Goal: Task Accomplishment & Management: Use online tool/utility

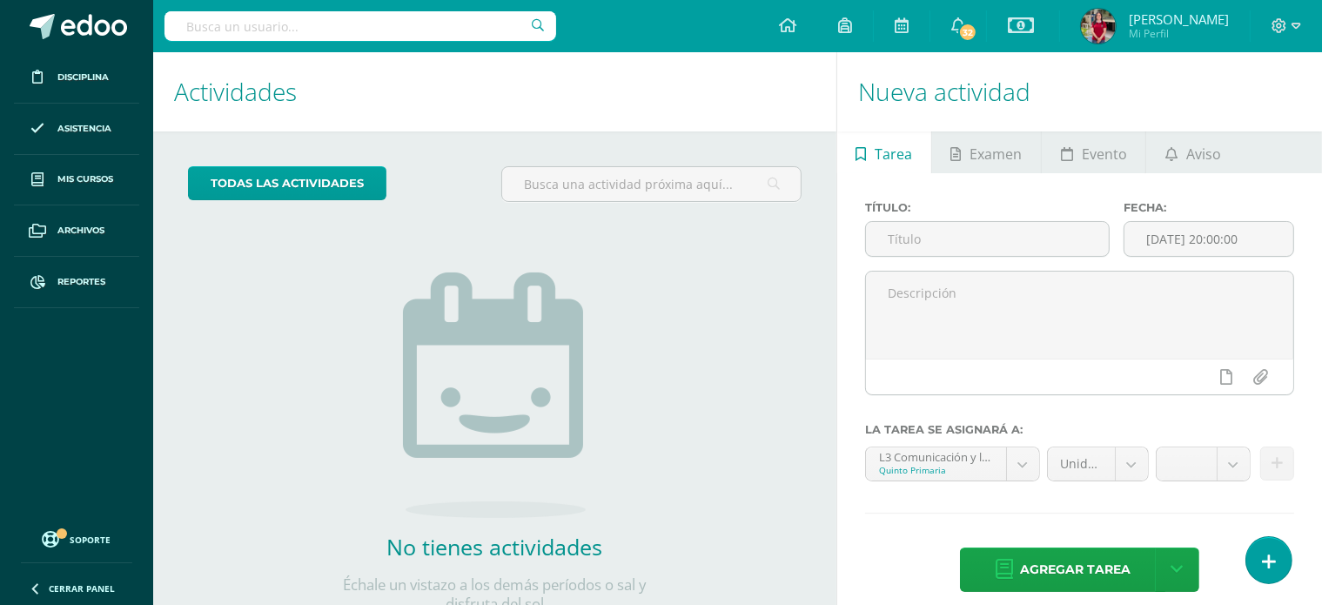
drag, startPoint x: 1214, startPoint y: 1, endPoint x: 738, endPoint y: 420, distance: 634.6
click at [738, 420] on div "todas las Actividades No tienes actividades Échale un vistazo a los demás perío…" at bounding box center [494, 400] width 683 height 538
click at [933, 239] on input "text" at bounding box center [987, 239] width 243 height 34
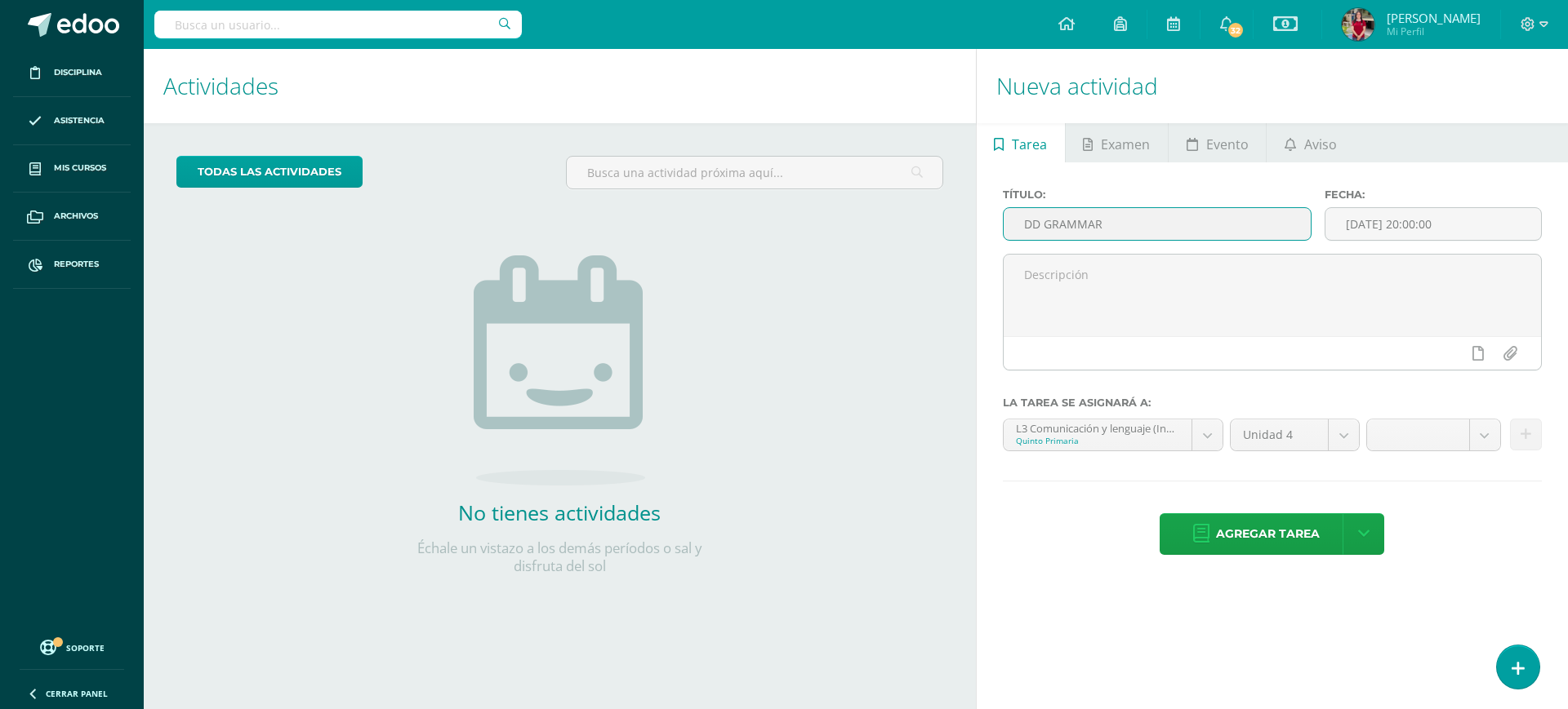
type input "DD GRAMMAR"
drag, startPoint x: 1170, startPoint y: 0, endPoint x: 1037, endPoint y: 570, distance: 585.3
click at [1037, 515] on div "Título: DD GRAMMAR Fecha: 2025-10-14 20:00:00 La tarea se asignará a: L3 Comuni…" at bounding box center [1272, 373] width 591 height 422
click at [1127, 223] on input "[DATE] 20:00:00" at bounding box center [1434, 224] width 216 height 32
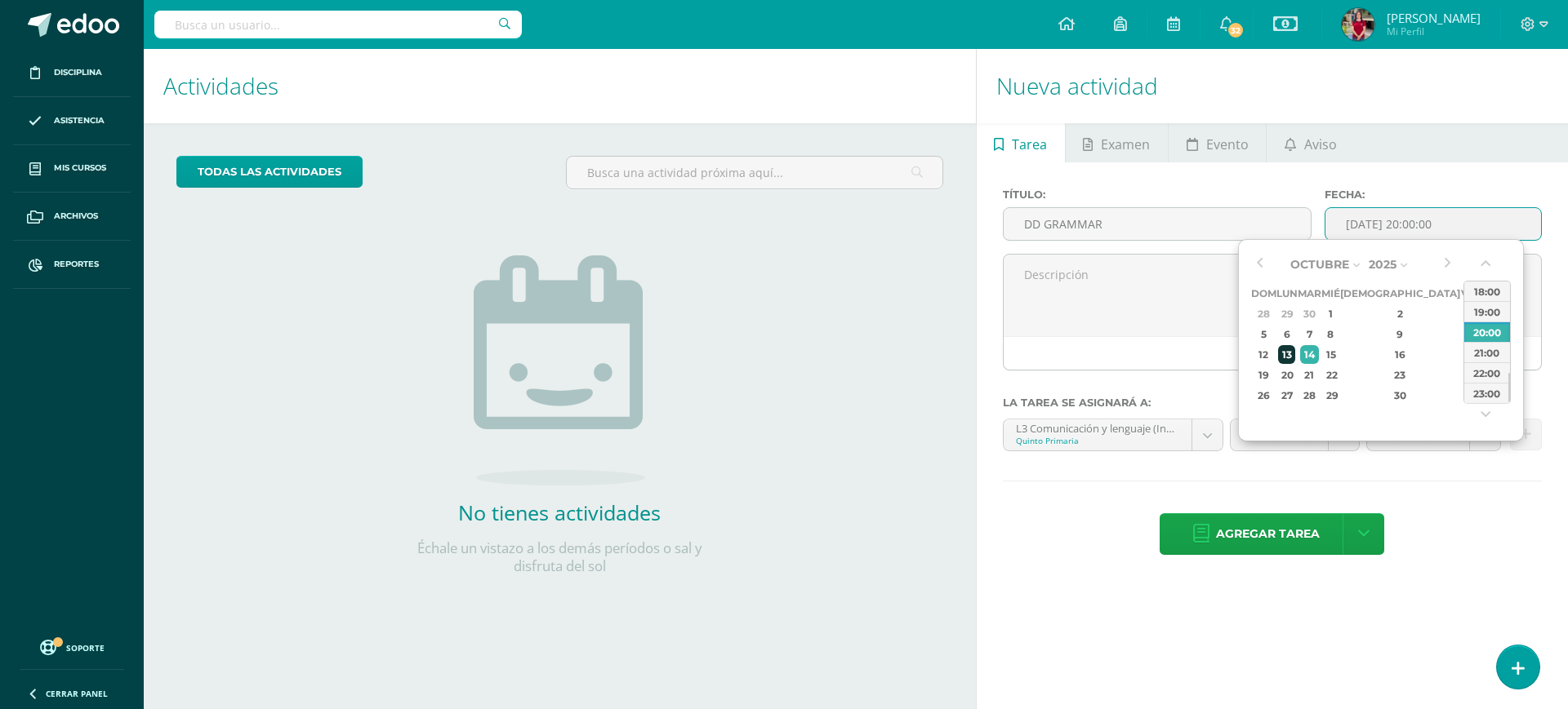
click at [1127, 356] on div "13" at bounding box center [1286, 354] width 17 height 19
type input "2025-10-13 20:00"
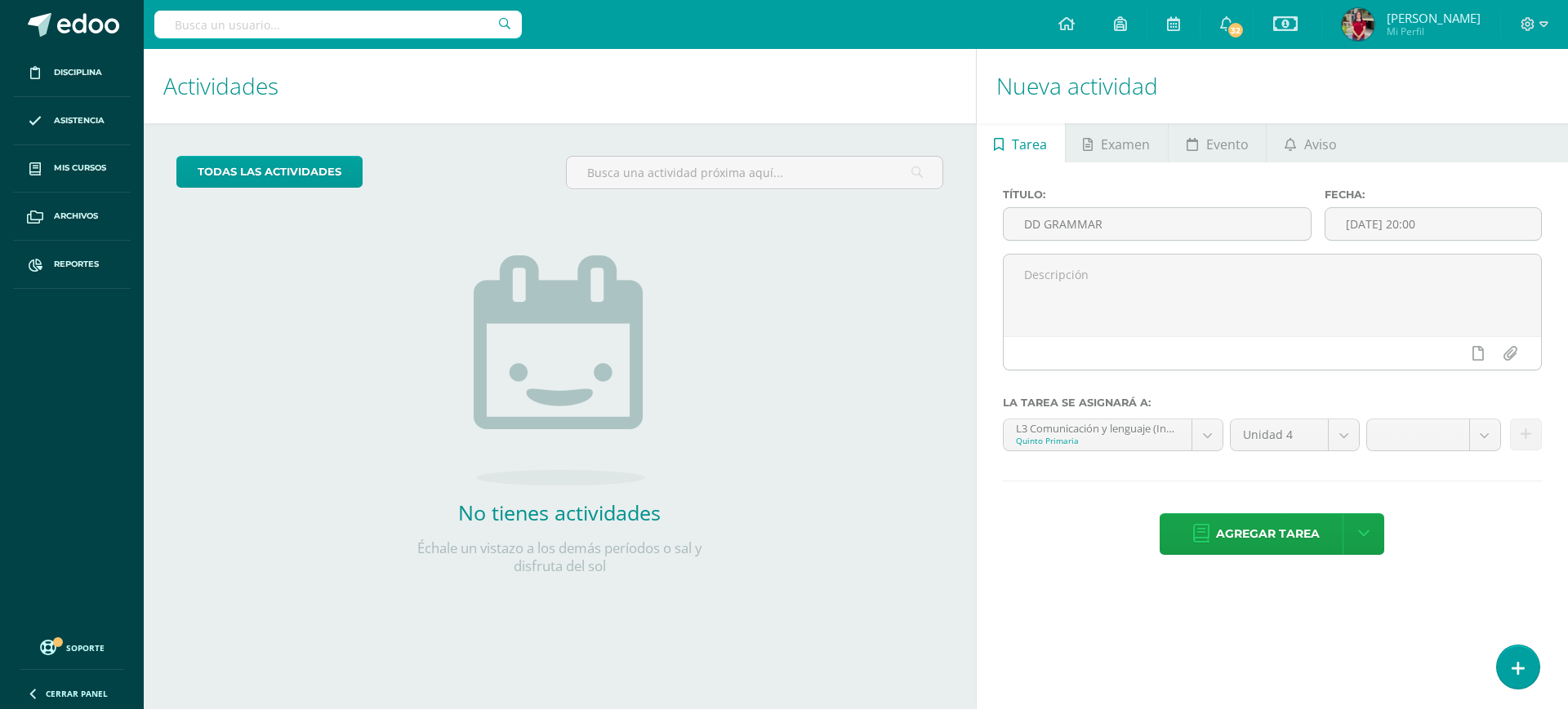
click at [1101, 515] on div "Nueva actividad Tarea Examen Evento Aviso Título: DD GRAMMAR Fecha: 2025-10-13 …" at bounding box center [1275, 379] width 599 height 660
click at [1127, 445] on body "Disciplina Asistencia Mis cursos Archivos Reportes Soporte Ayuda Reportar un pr…" at bounding box center [784, 354] width 1568 height 709
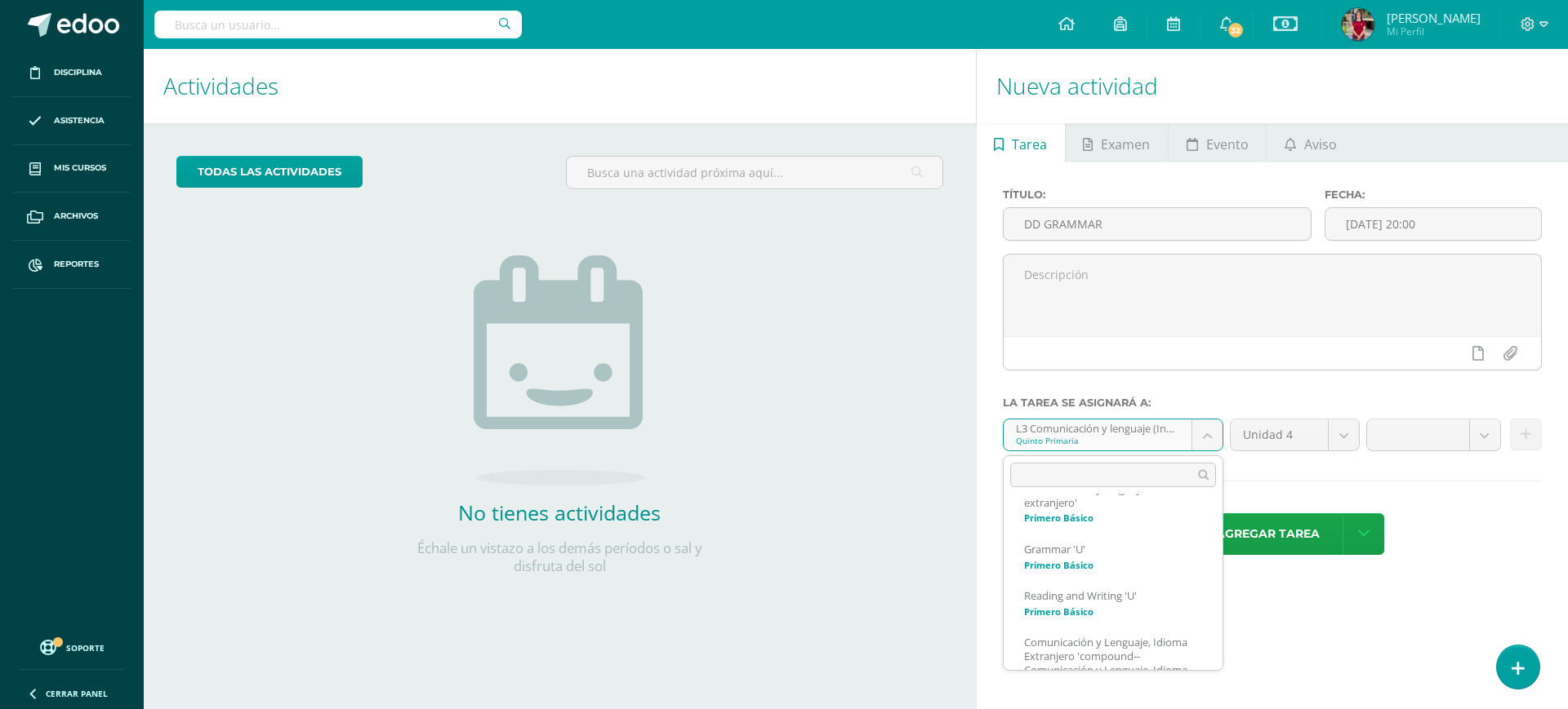
scroll to position [213, 0]
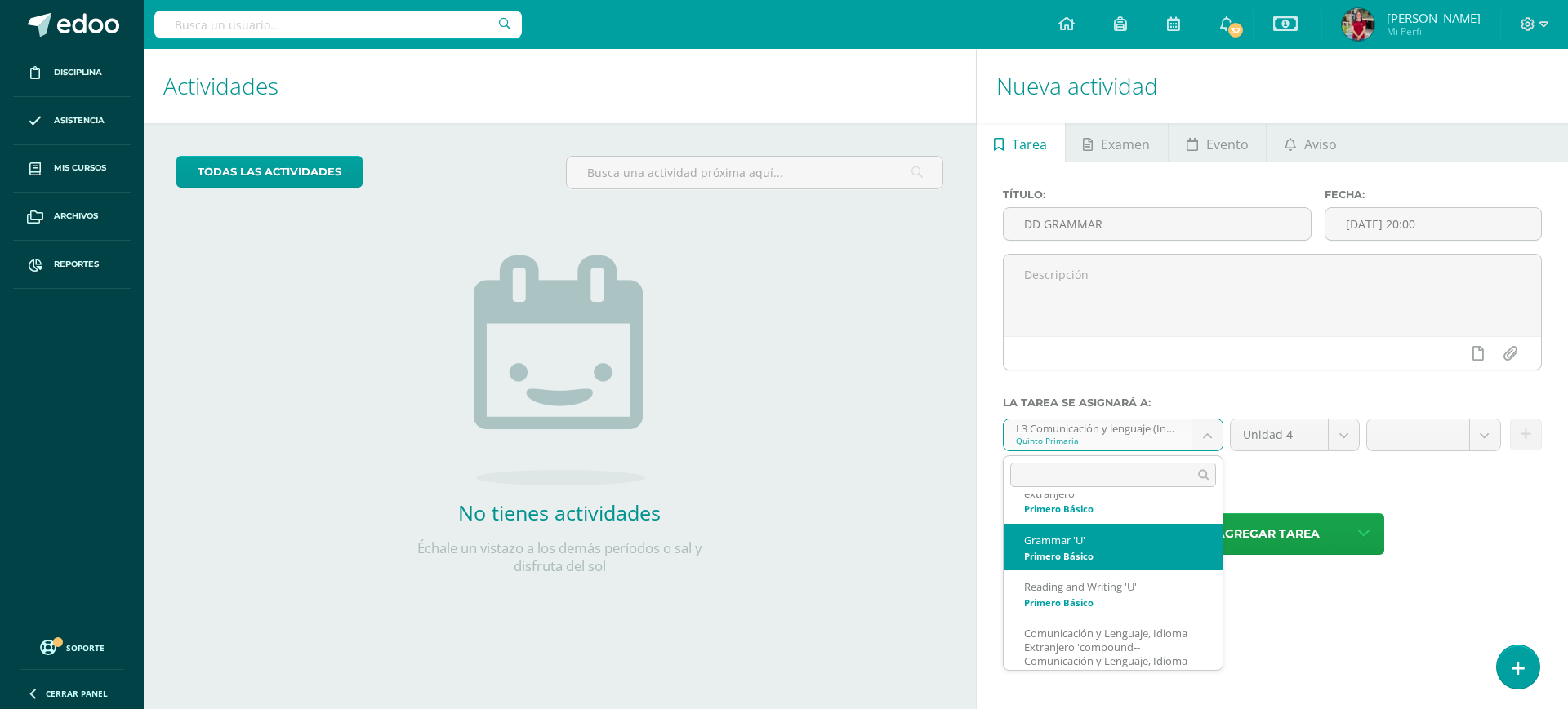
select select "200083"
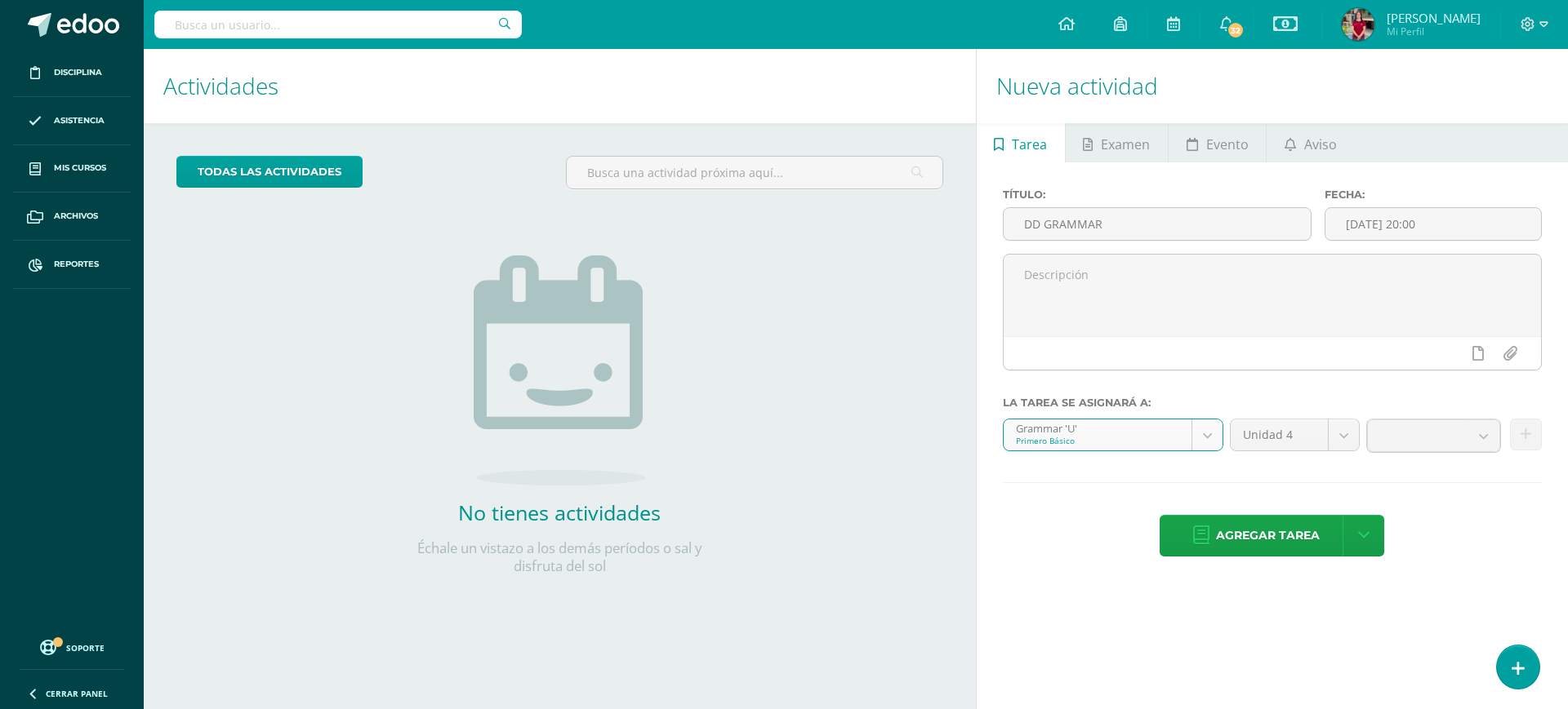
click at [1127, 434] on body "Disciplina Asistencia Mis cursos Archivos Reportes Soporte Ayuda Reportar un pr…" at bounding box center [784, 354] width 1568 height 709
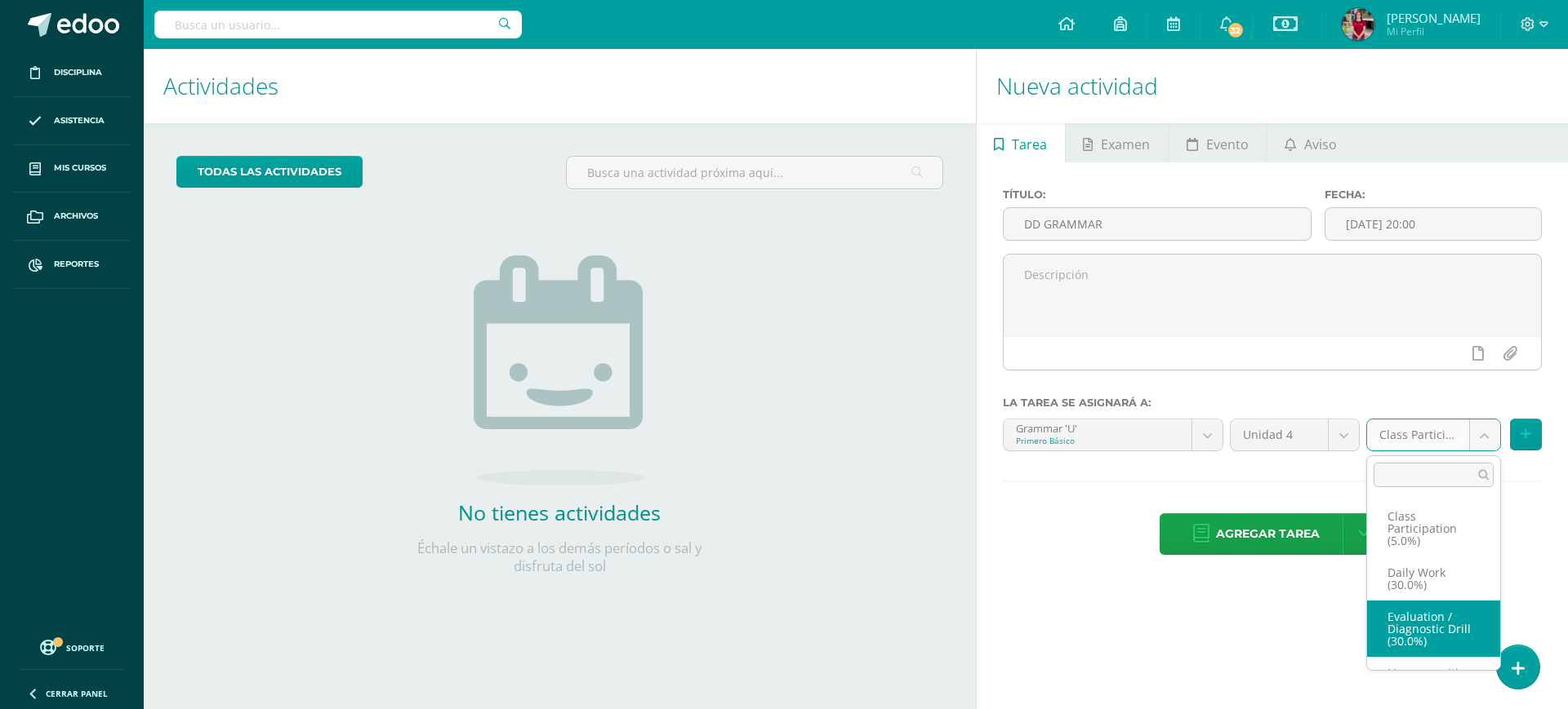
select select "202216"
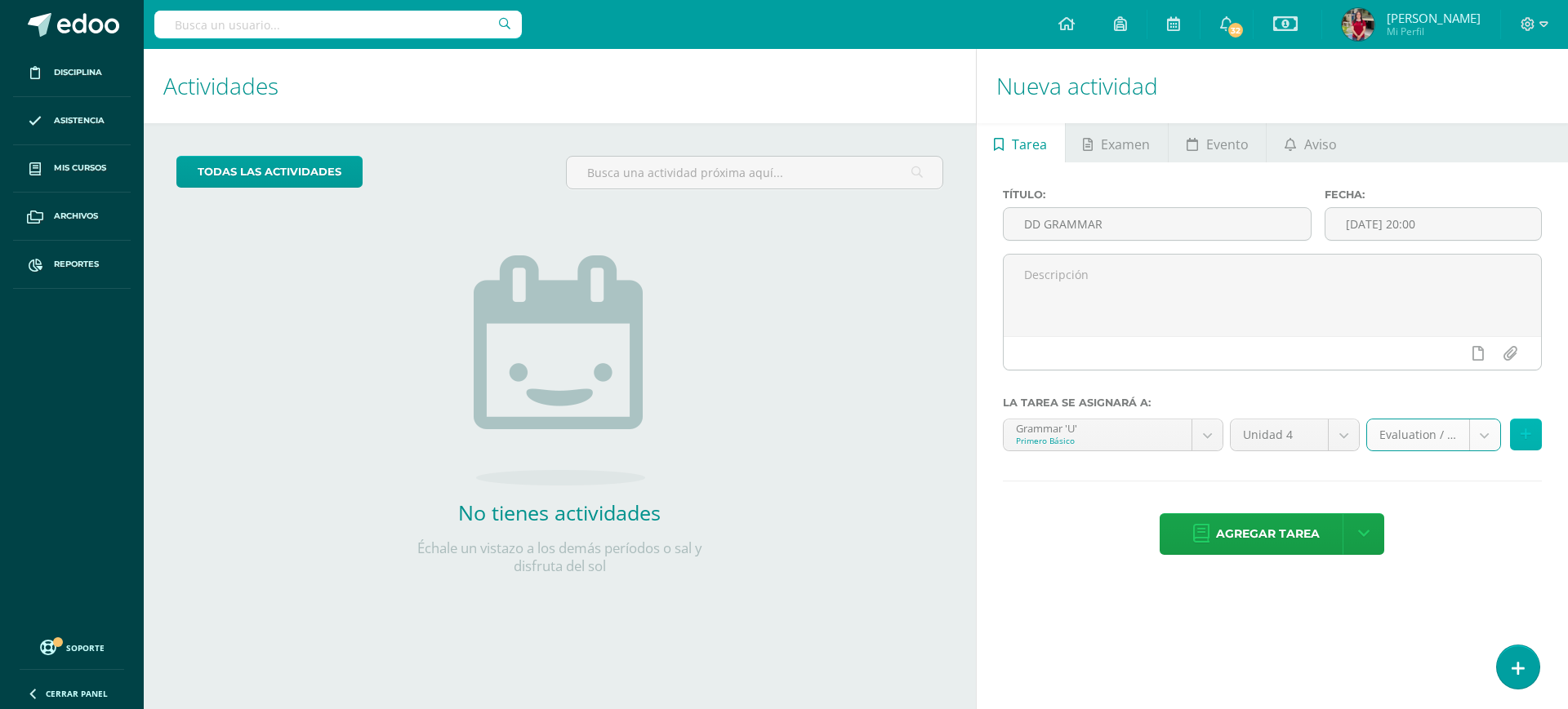
click at [1127, 435] on icon at bounding box center [1526, 434] width 10 height 14
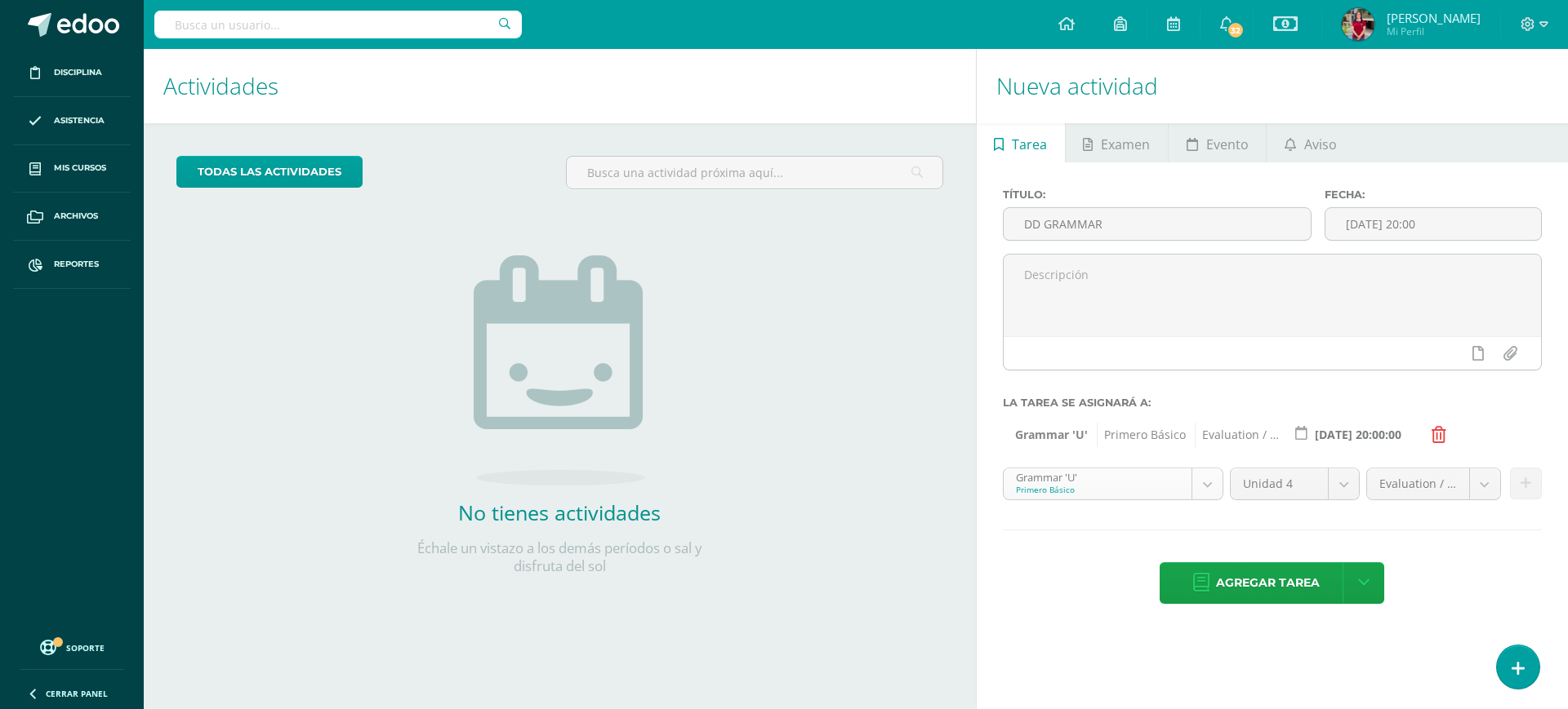
click at [1127, 476] on body "Disciplina Asistencia Mis cursos Archivos Reportes Soporte Ayuda Reportar un pr…" at bounding box center [784, 354] width 1568 height 709
drag, startPoint x: 1210, startPoint y: 476, endPoint x: 1207, endPoint y: 509, distance: 33.1
click at [1127, 476] on body "Disciplina Asistencia Mis cursos Archivos Reportes Soporte Ayuda Reportar un pr…" at bounding box center [784, 354] width 1568 height 709
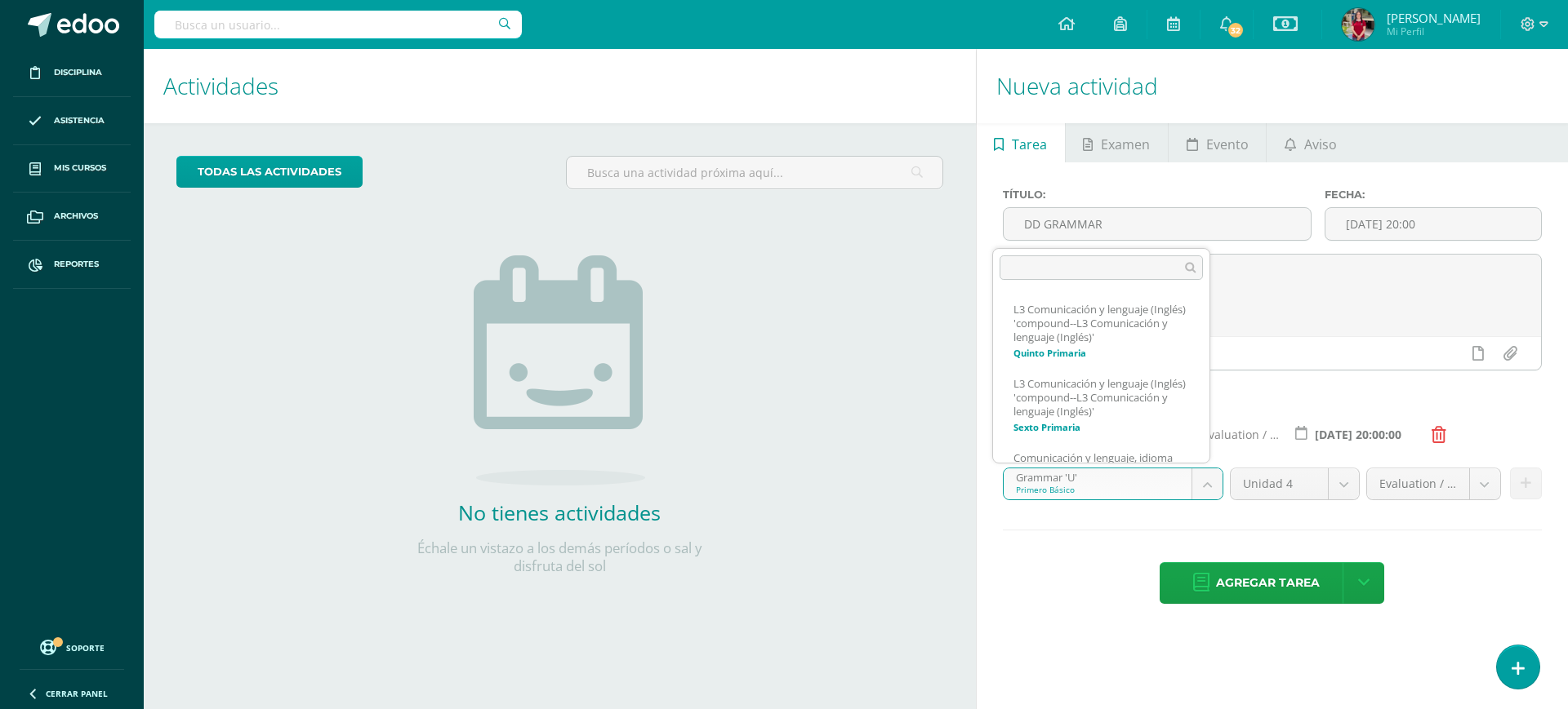
click at [1127, 490] on body "Disciplina Asistencia Mis cursos Archivos Reportes Soporte Ayuda Reportar un pr…" at bounding box center [784, 354] width 1568 height 709
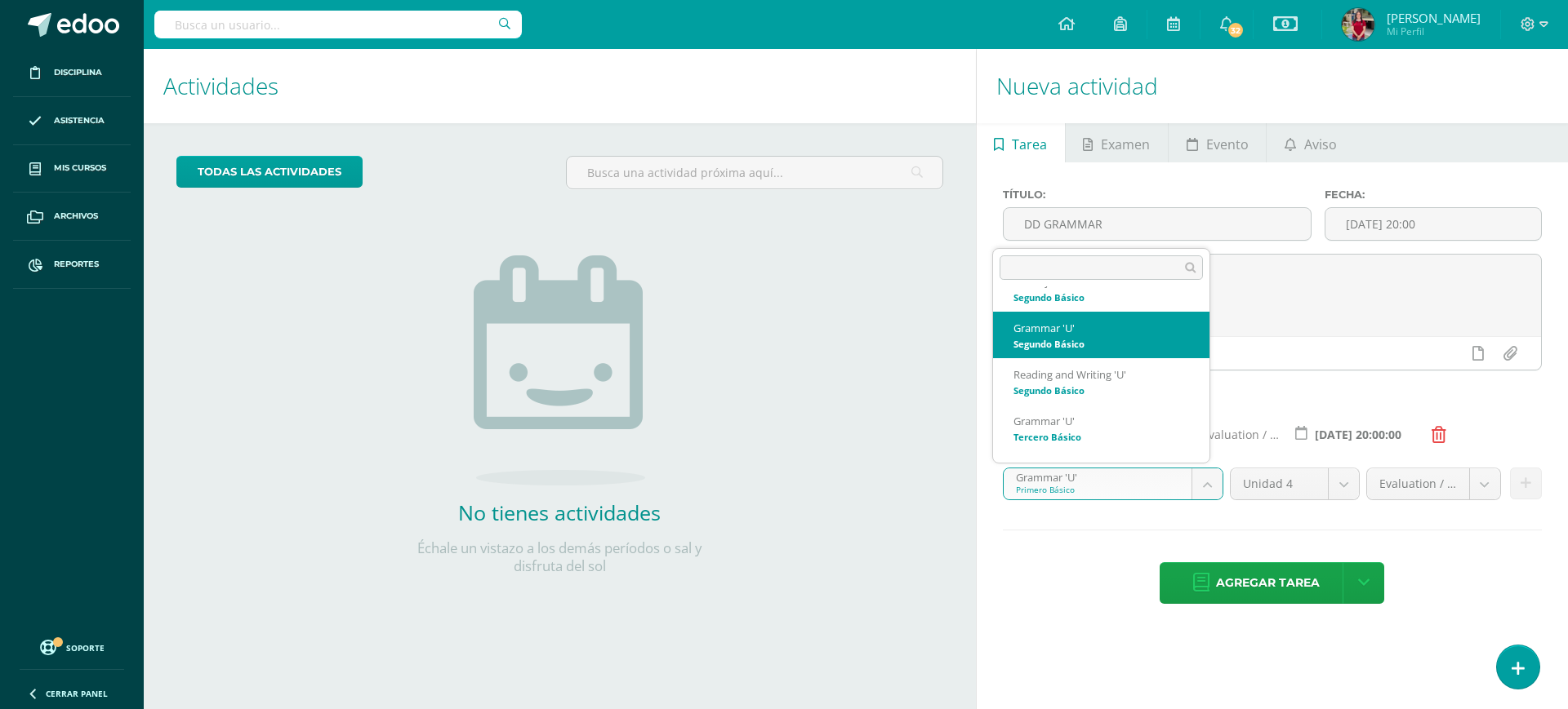
select select "200524"
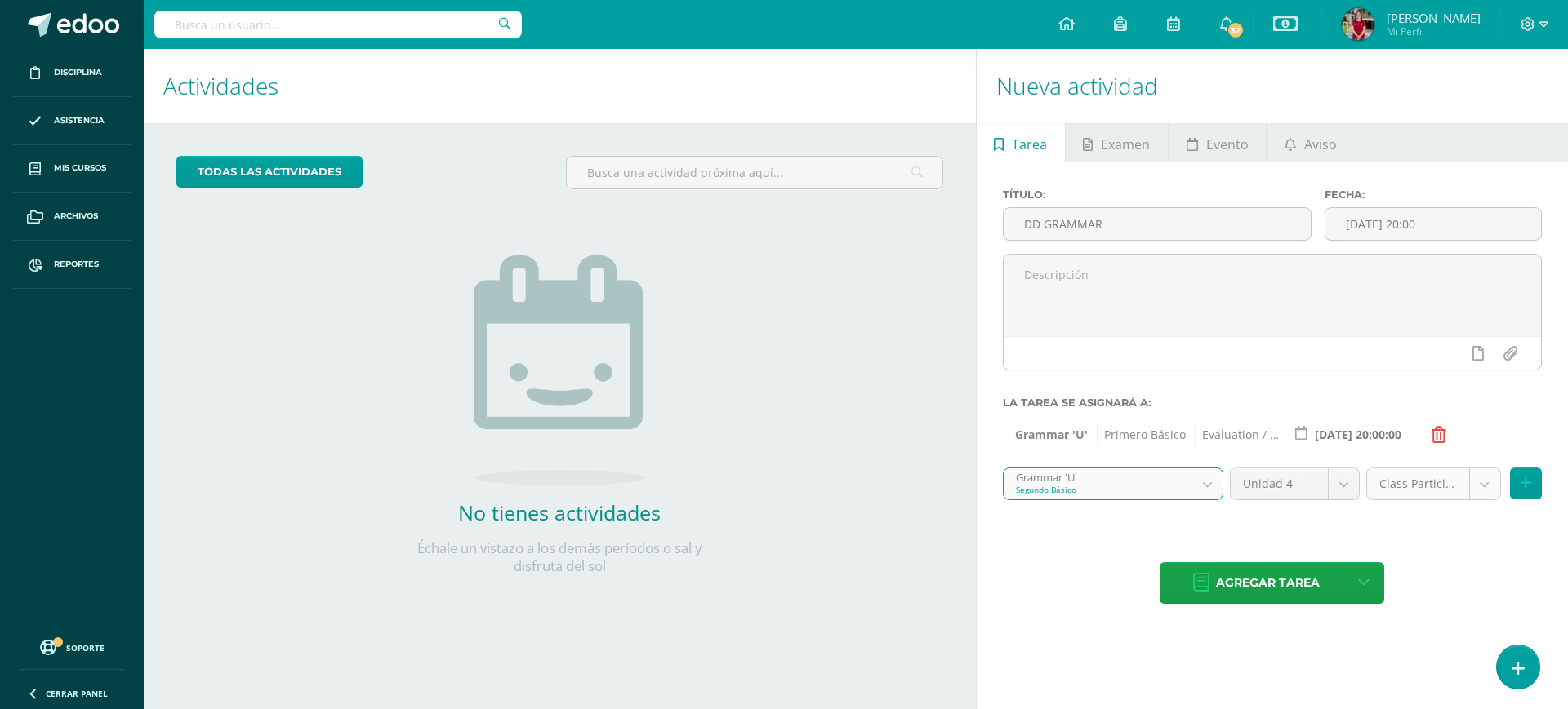
click at [1127, 484] on body "Disciplina Asistencia Mis cursos Archivos Reportes Soporte Ayuda Reportar un pr…" at bounding box center [784, 354] width 1568 height 709
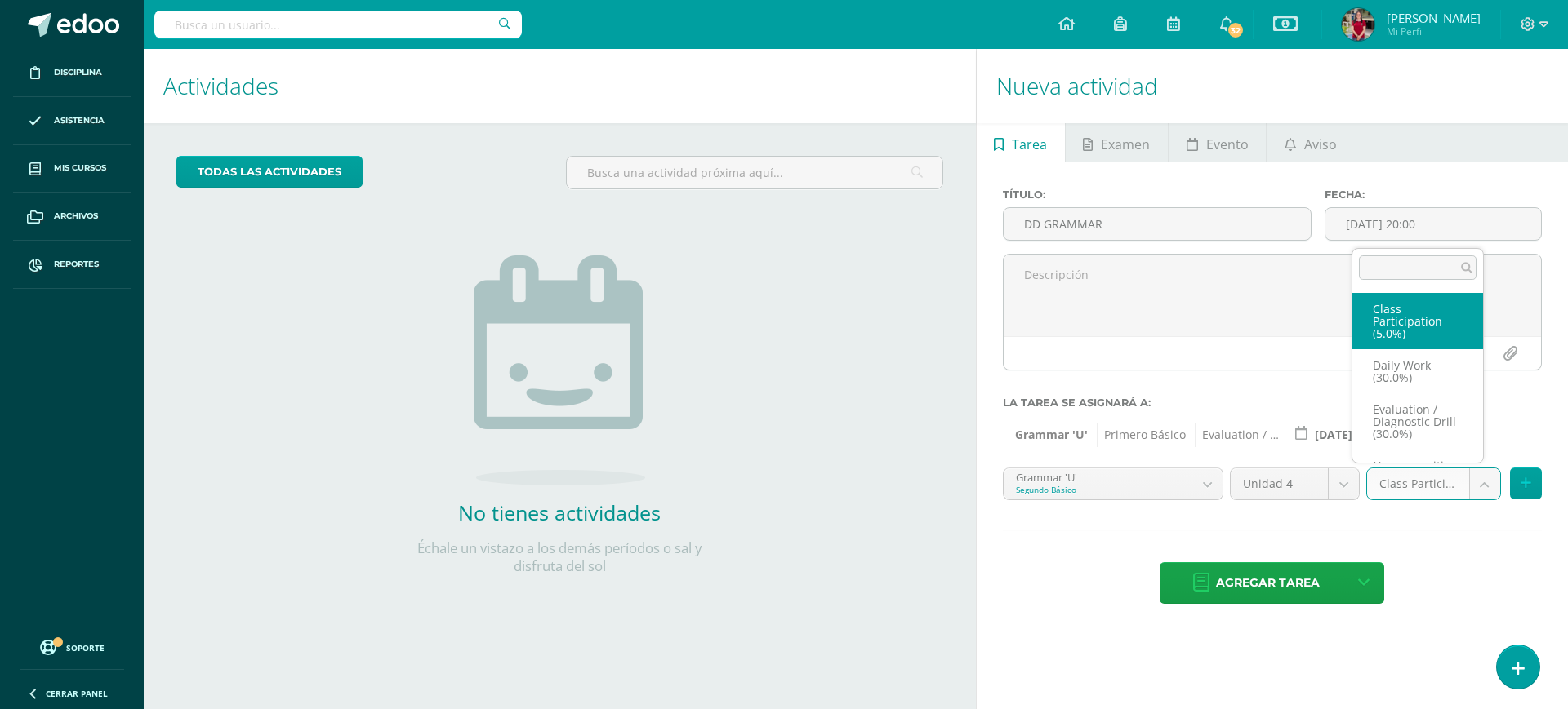
scroll to position [43, 0]
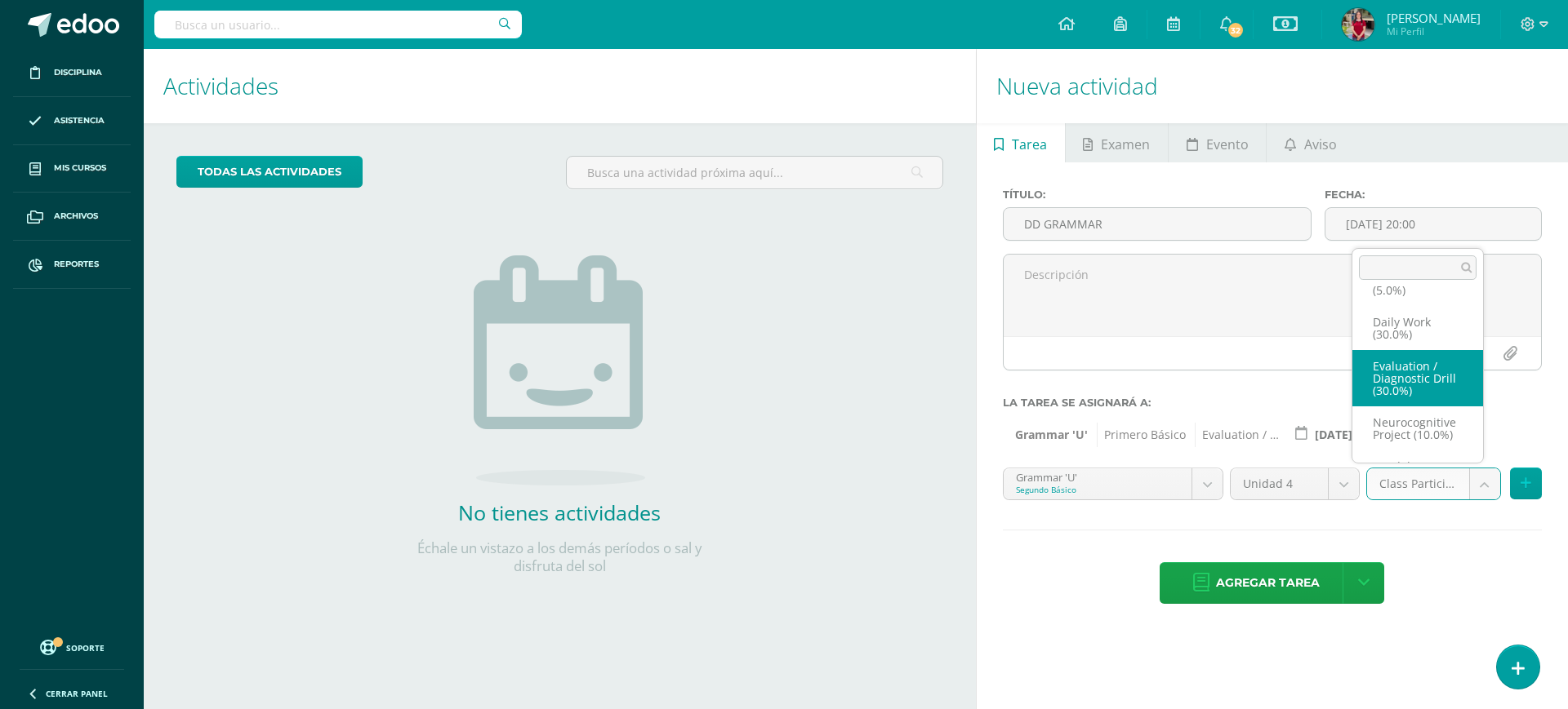
select select "202260"
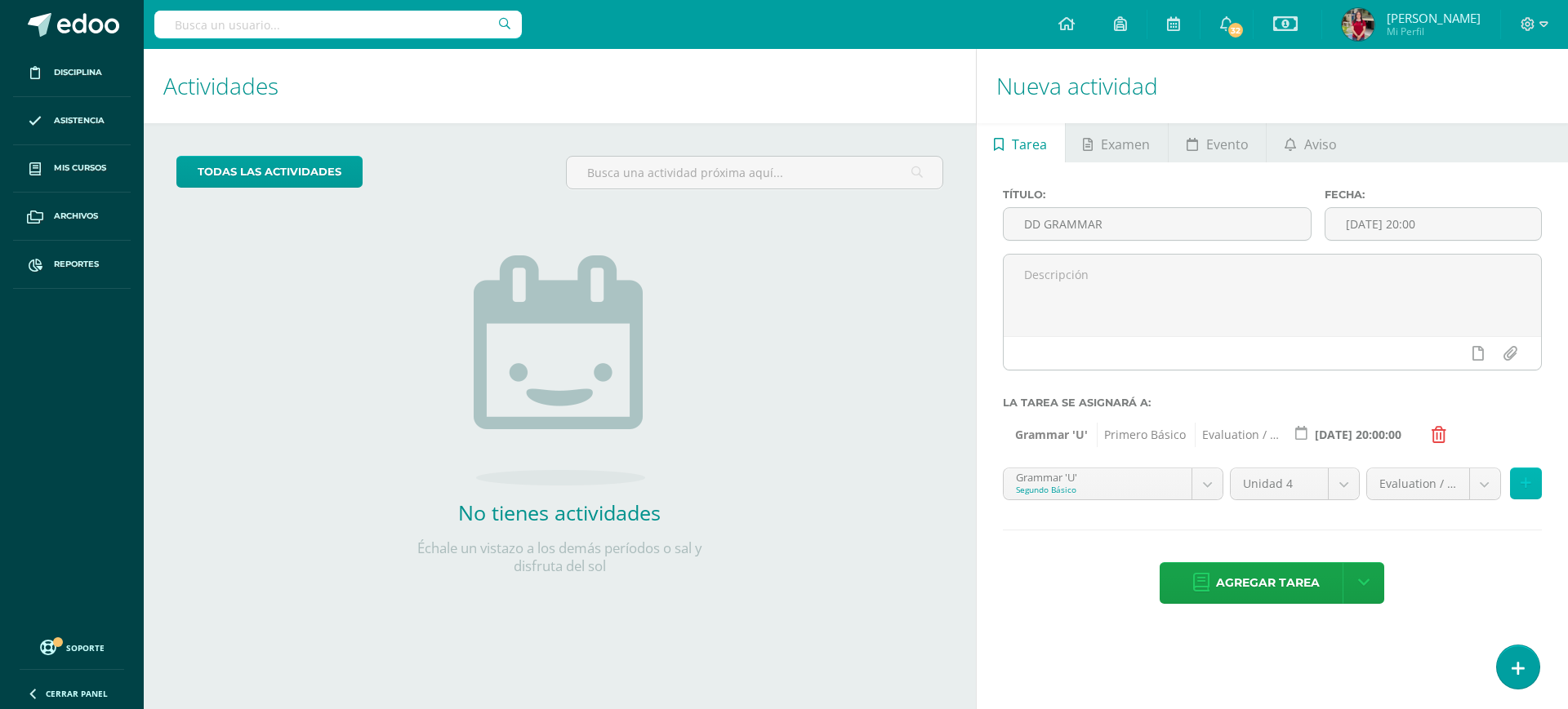
click at [1127, 485] on button at bounding box center [1526, 484] width 32 height 32
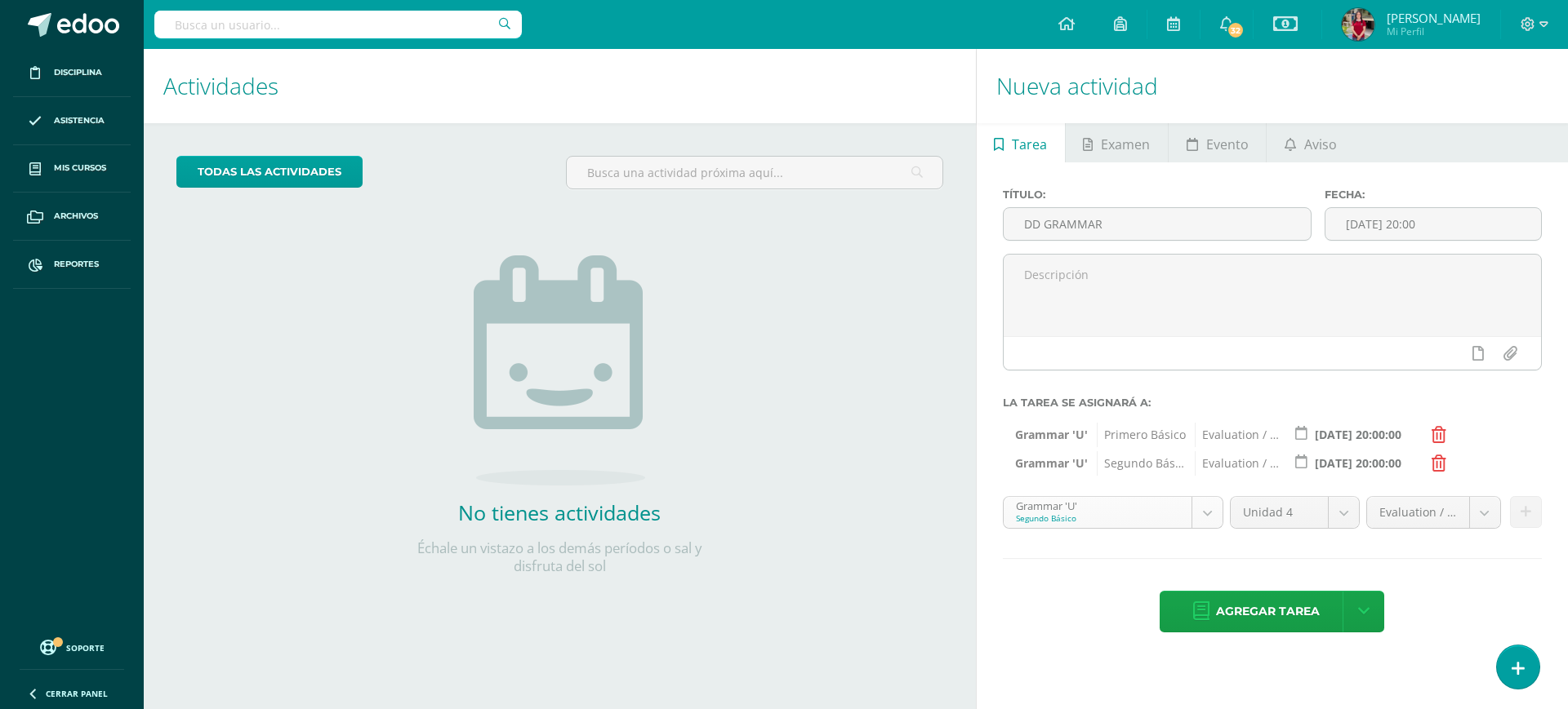
click at [1127, 511] on body "Disciplina Asistencia Mis cursos Archivos Reportes Soporte Ayuda Reportar un pr…" at bounding box center [784, 354] width 1568 height 709
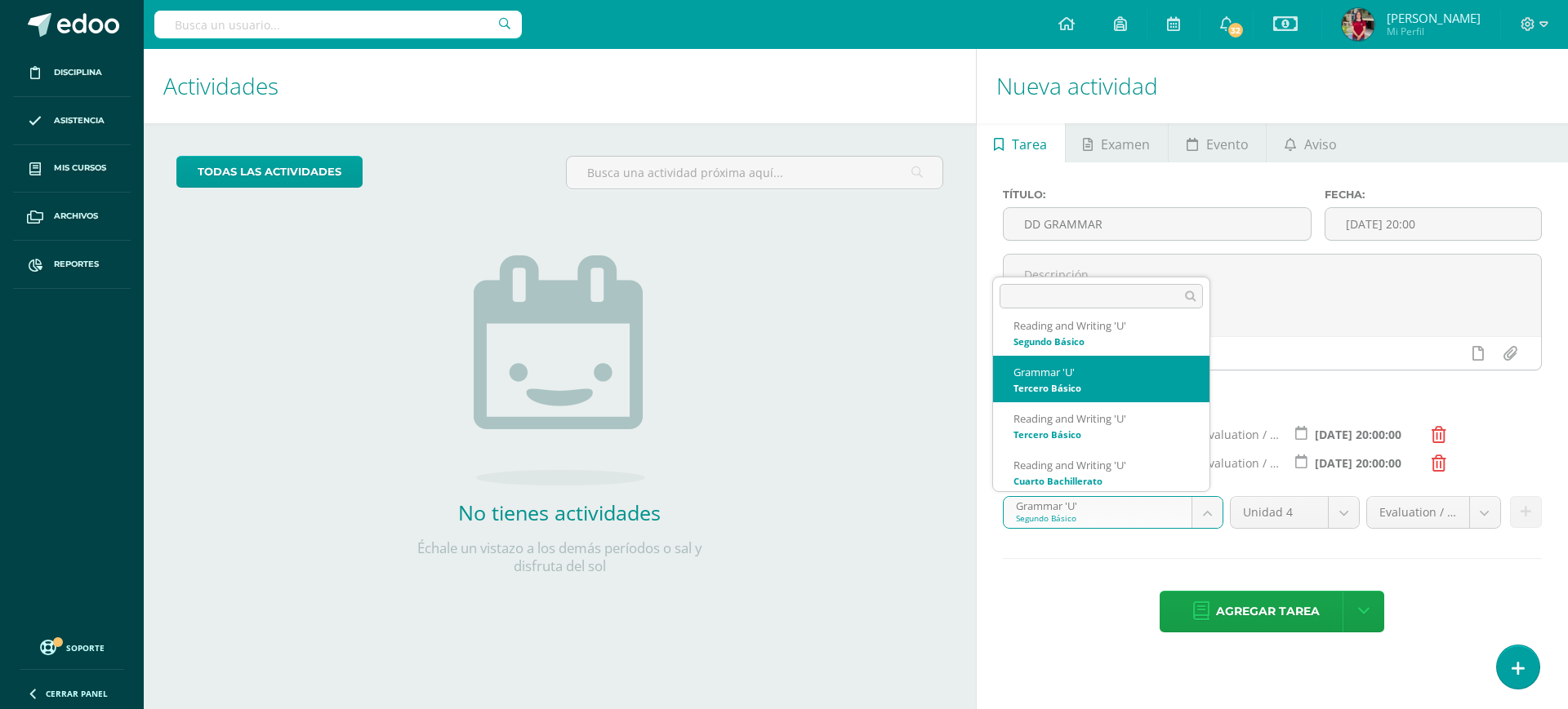
select select "200720"
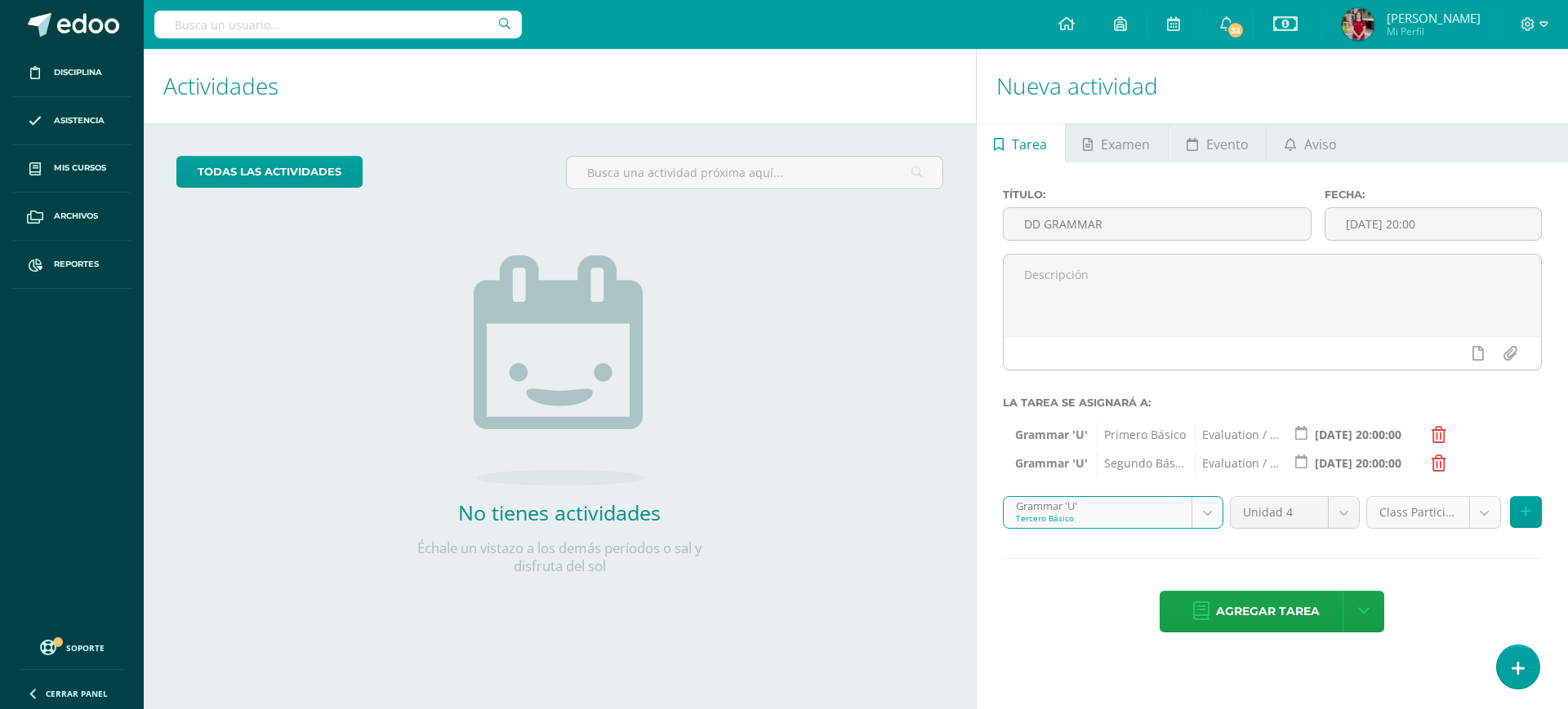
click at [1127, 508] on body "Disciplina Asistencia Mis cursos Archivos Reportes Soporte Ayuda Reportar un pr…" at bounding box center [784, 354] width 1568 height 709
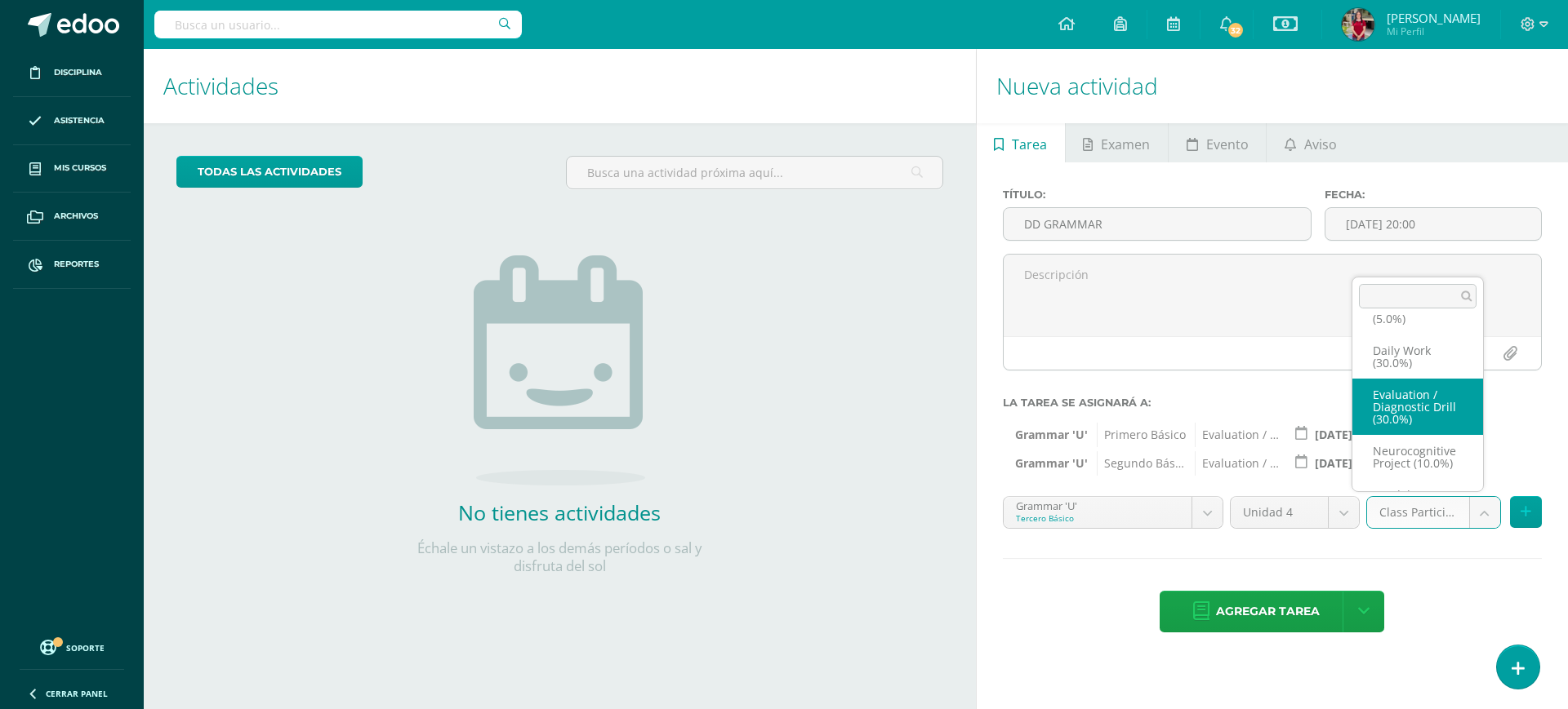
select select "202290"
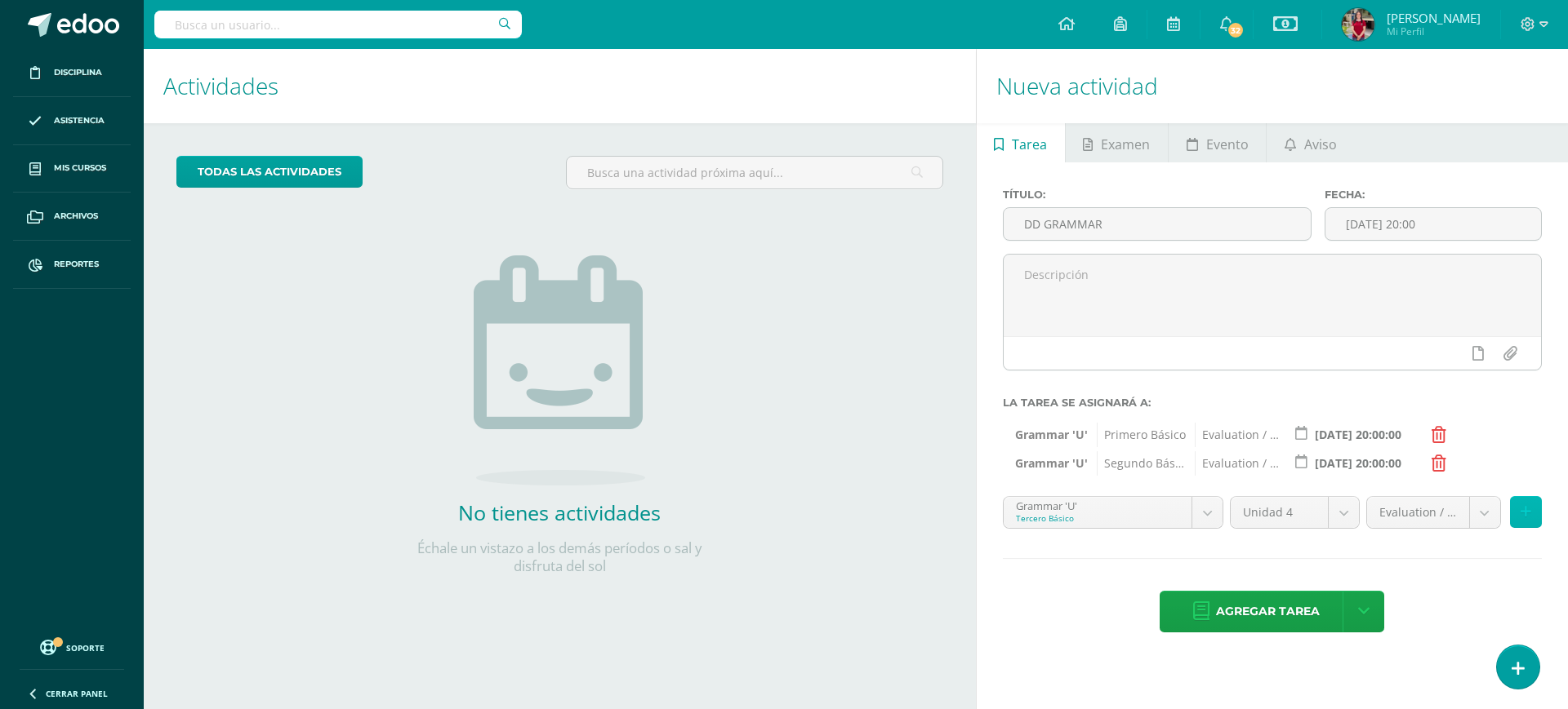
click at [1127, 501] on button at bounding box center [1526, 512] width 32 height 32
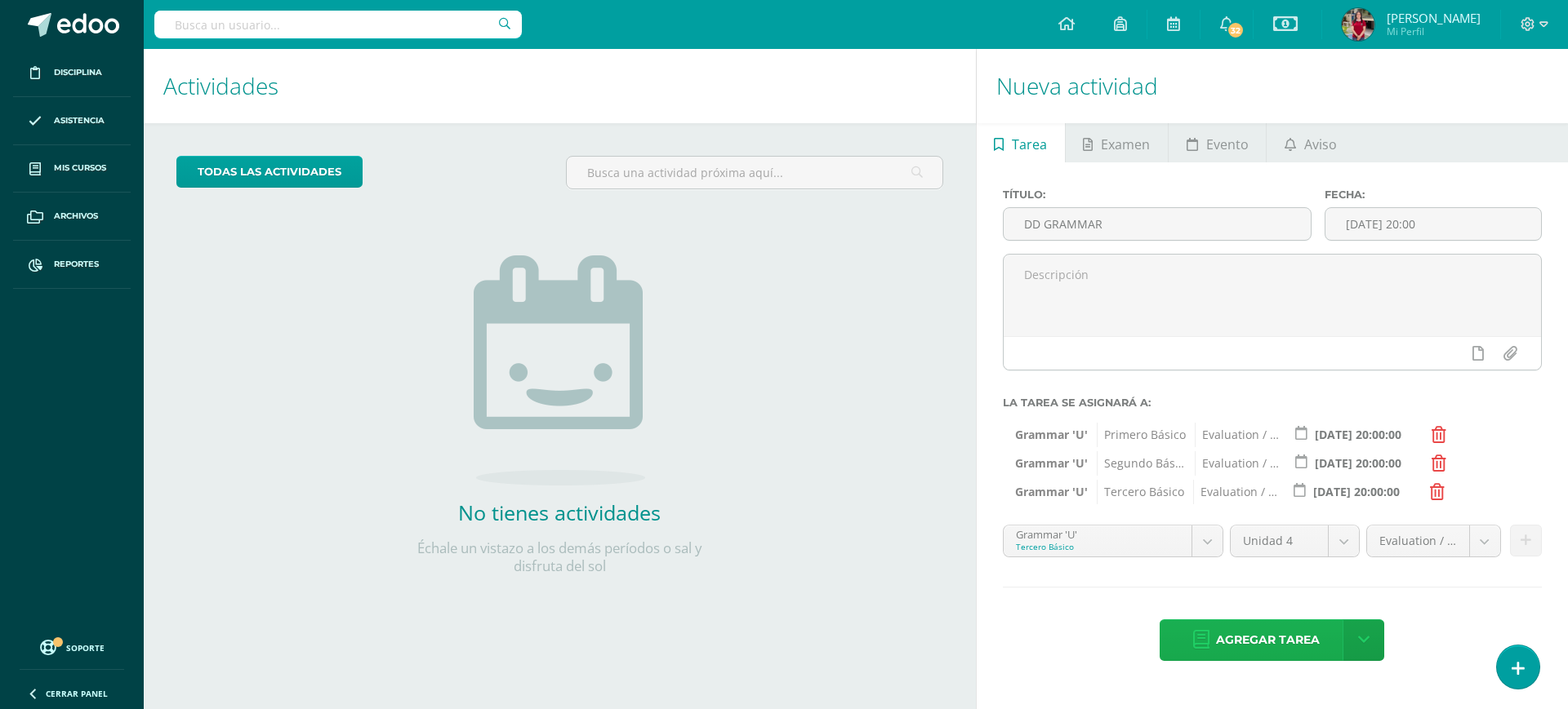
click at [1127, 515] on span "Agregar tarea" at bounding box center [1268, 641] width 104 height 40
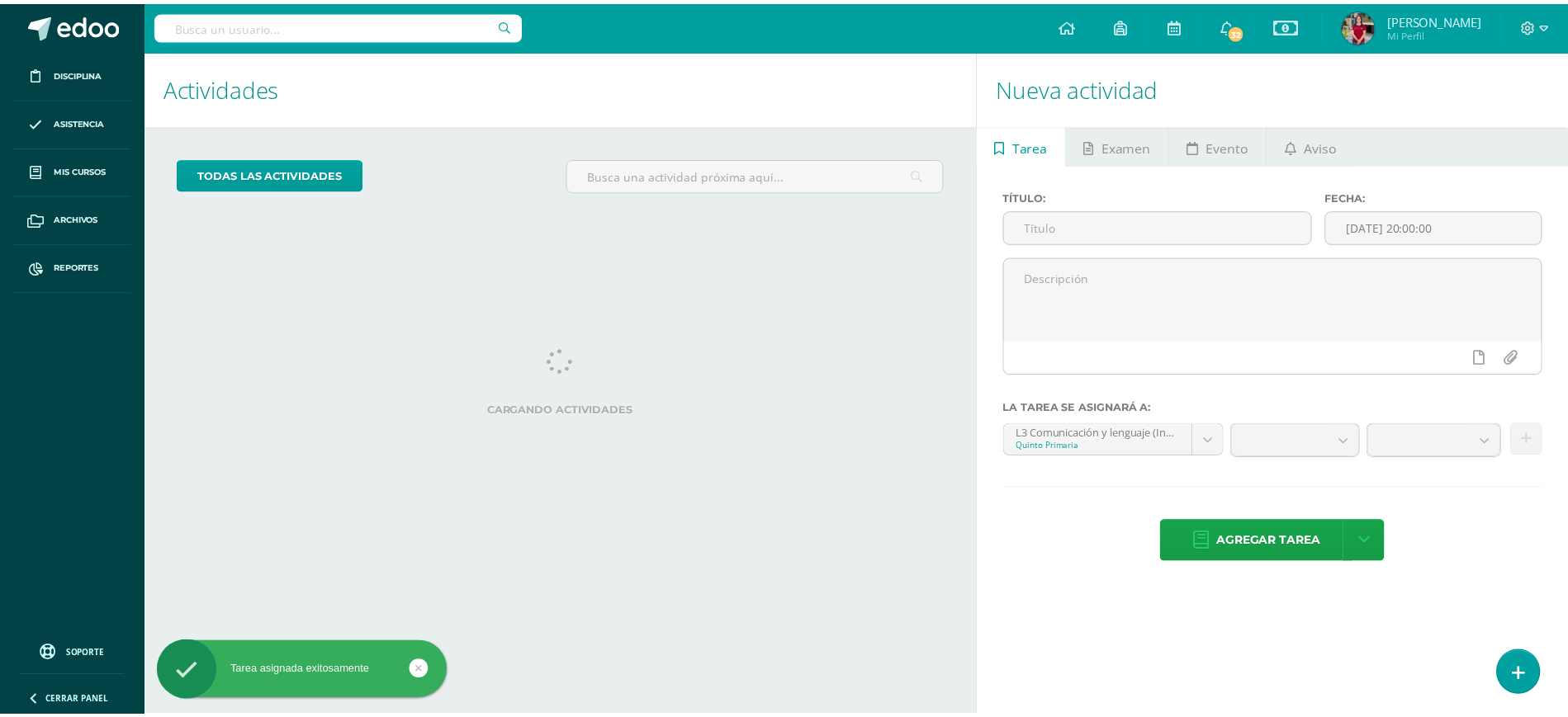
scroll to position [101, 0]
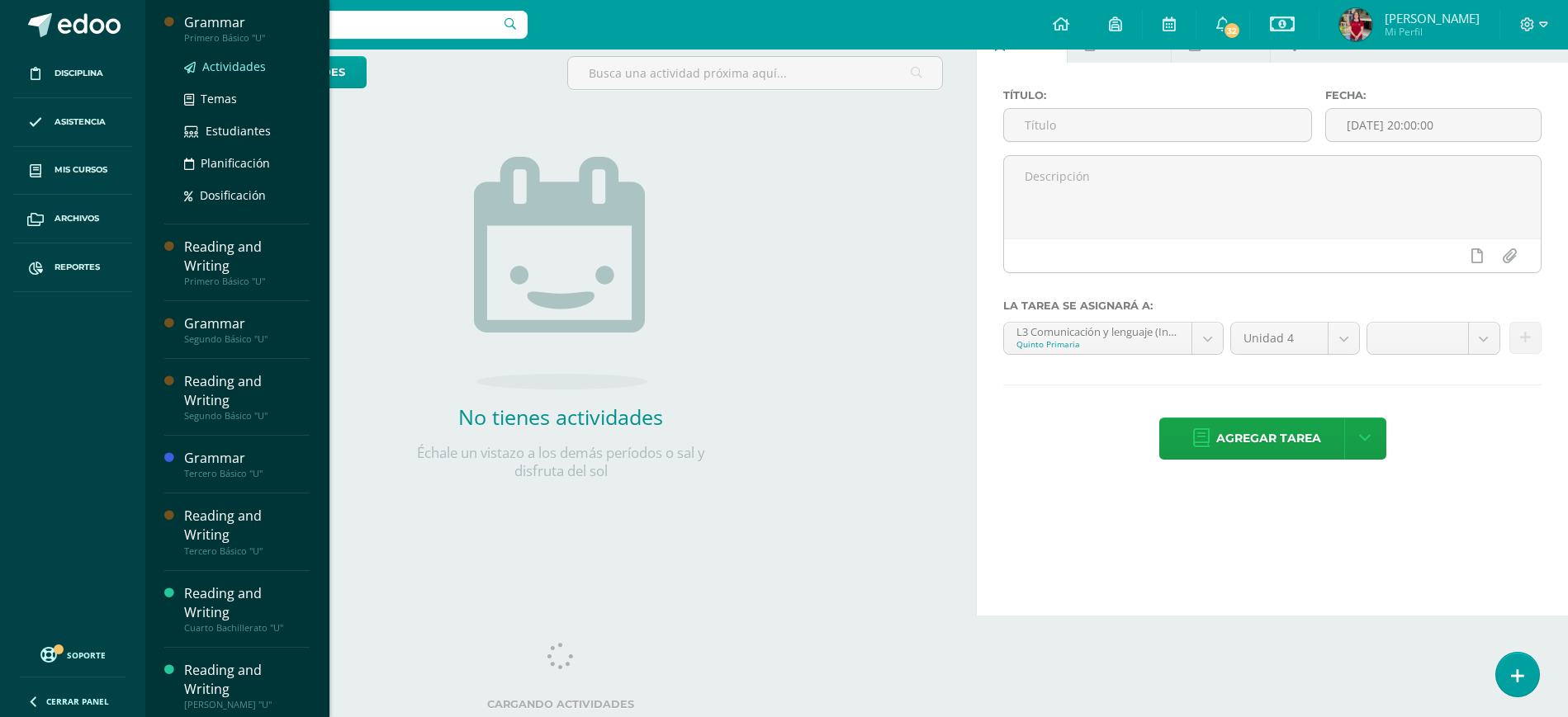
click at [246, 65] on span "Actividades" at bounding box center [233, 66] width 64 height 16
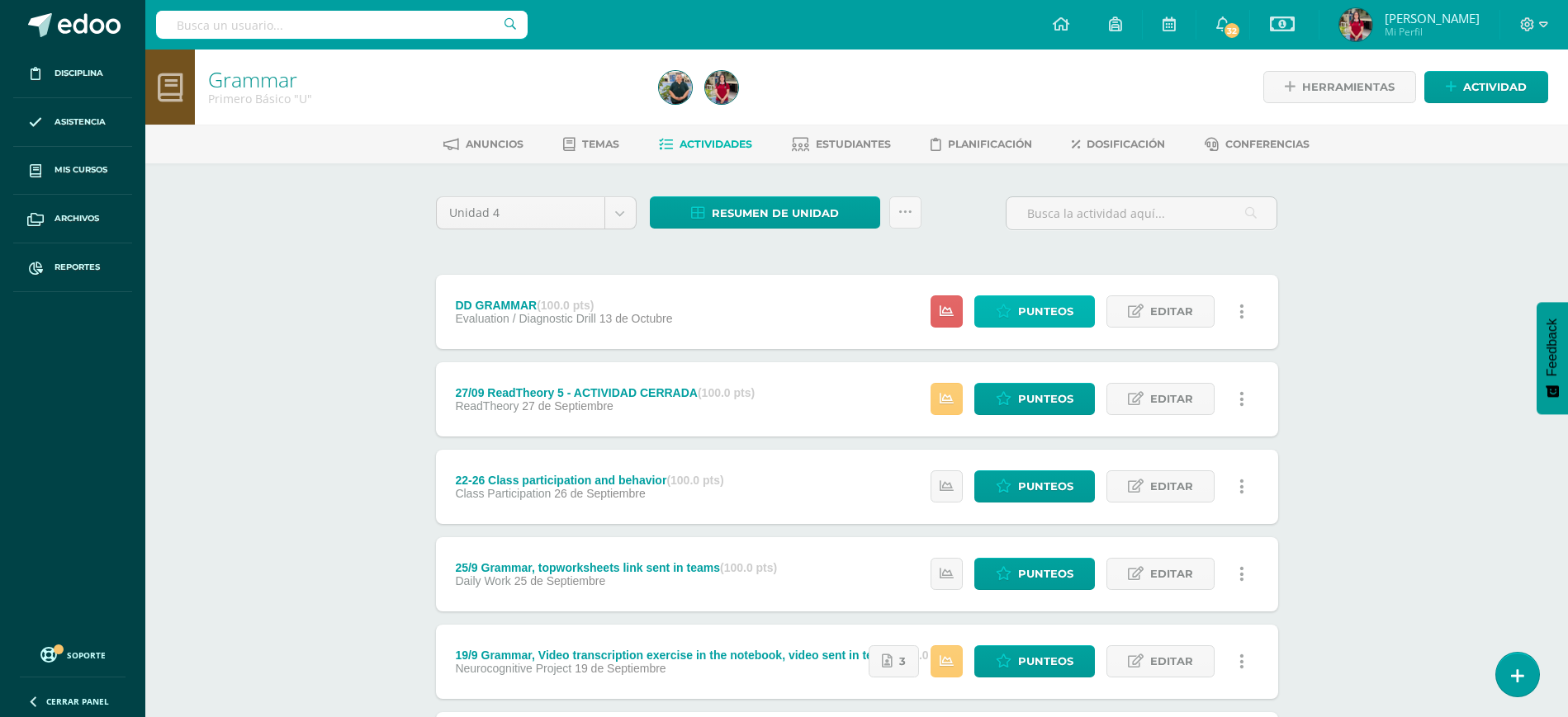
click at [1066, 312] on span "Punteos" at bounding box center [1045, 311] width 55 height 30
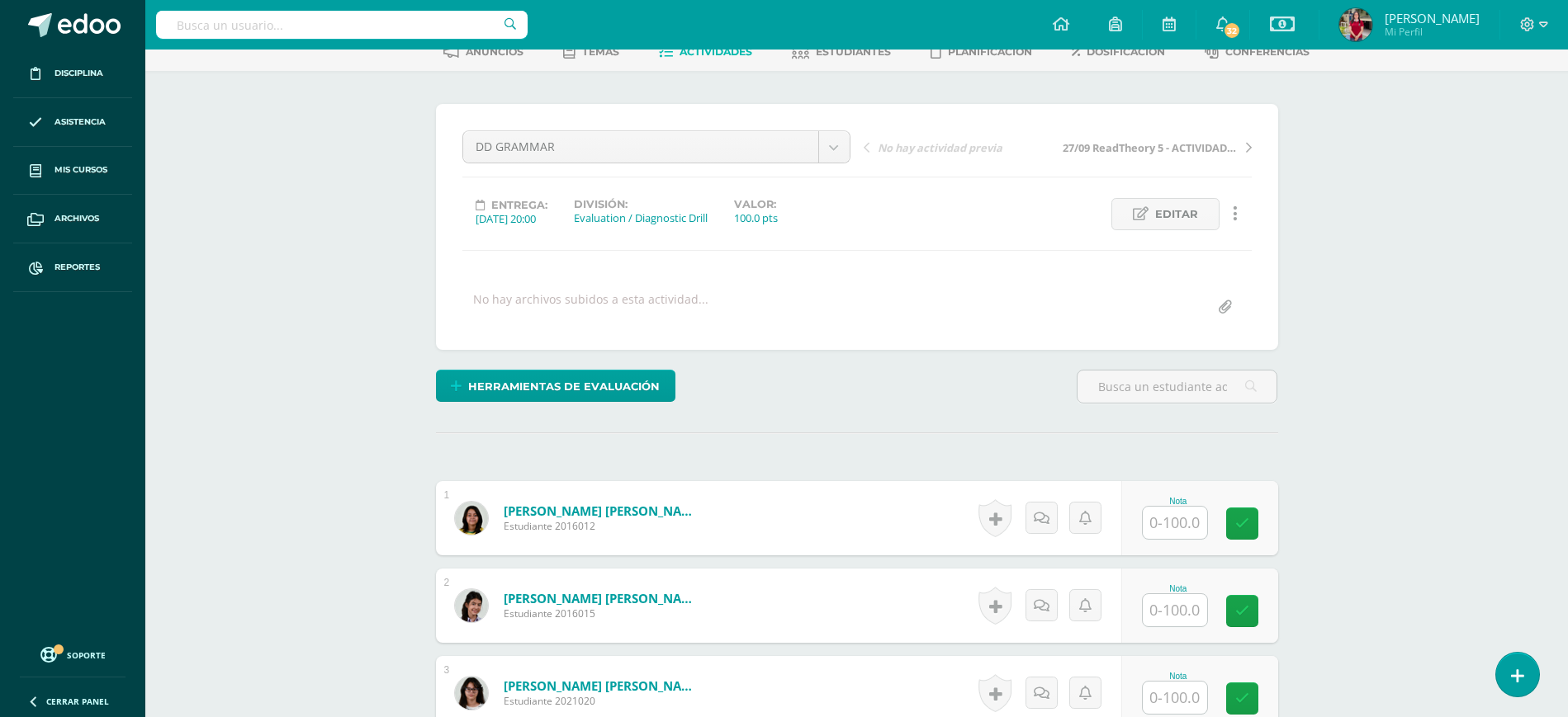
scroll to position [93, 0]
click at [1173, 526] on input "text" at bounding box center [1175, 523] width 65 height 32
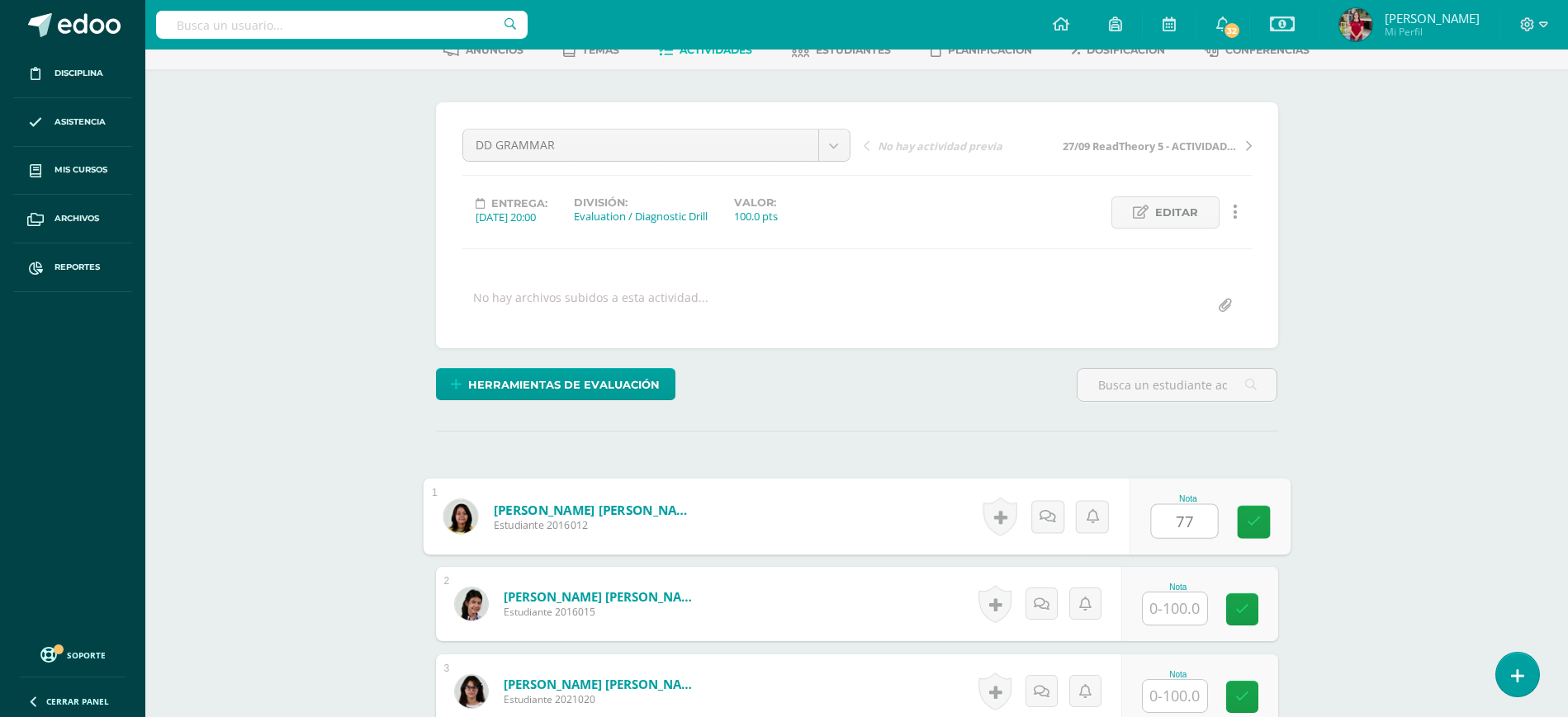
type input "77"
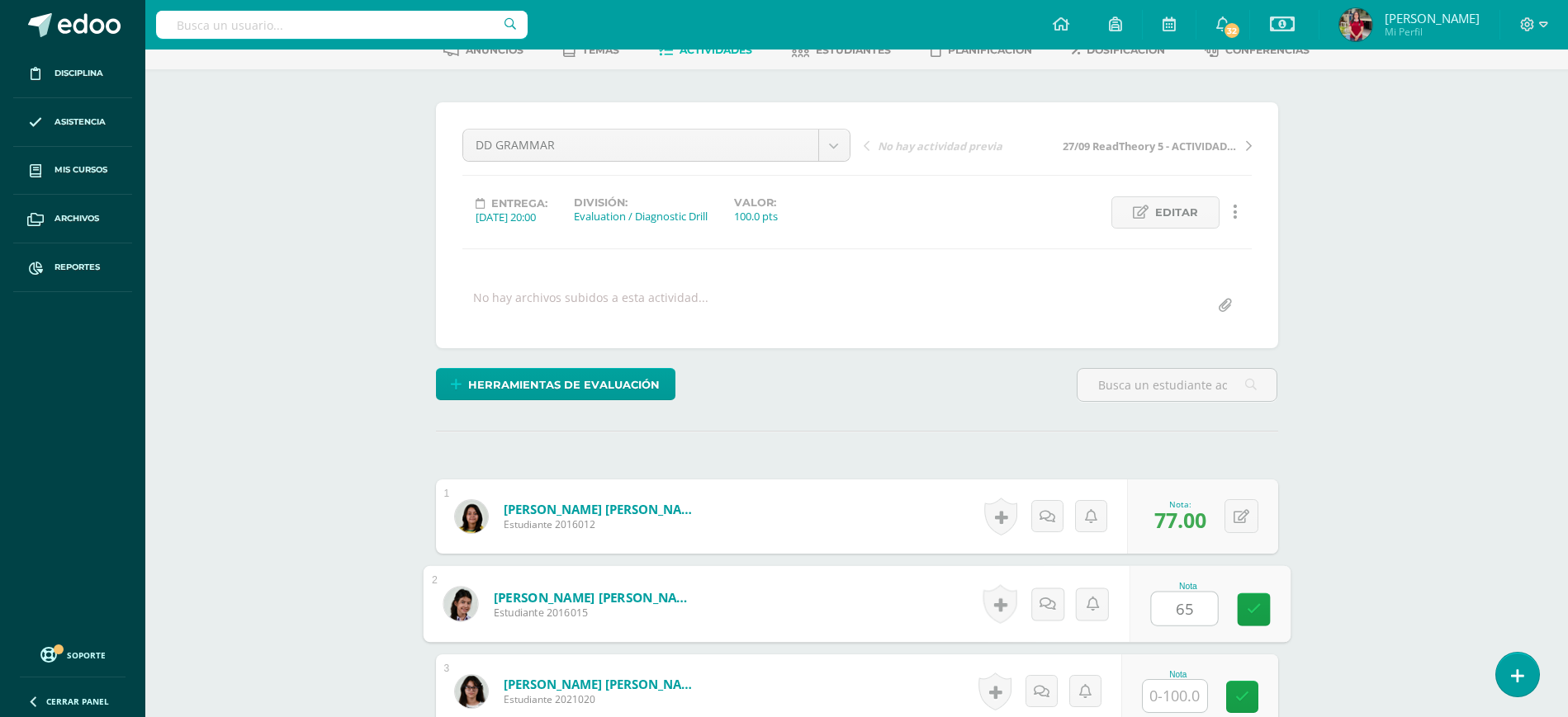
type input "6"
type input "51"
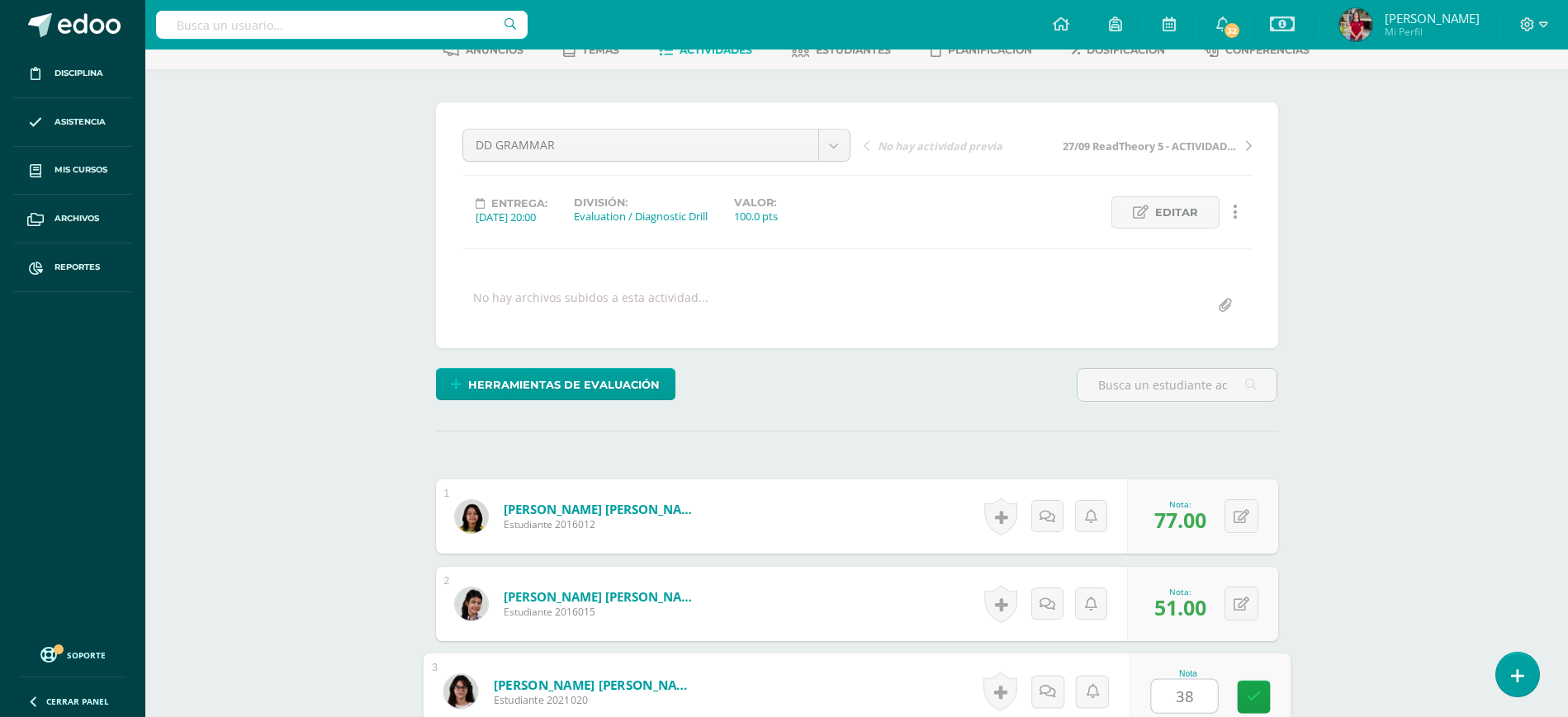
type input "38"
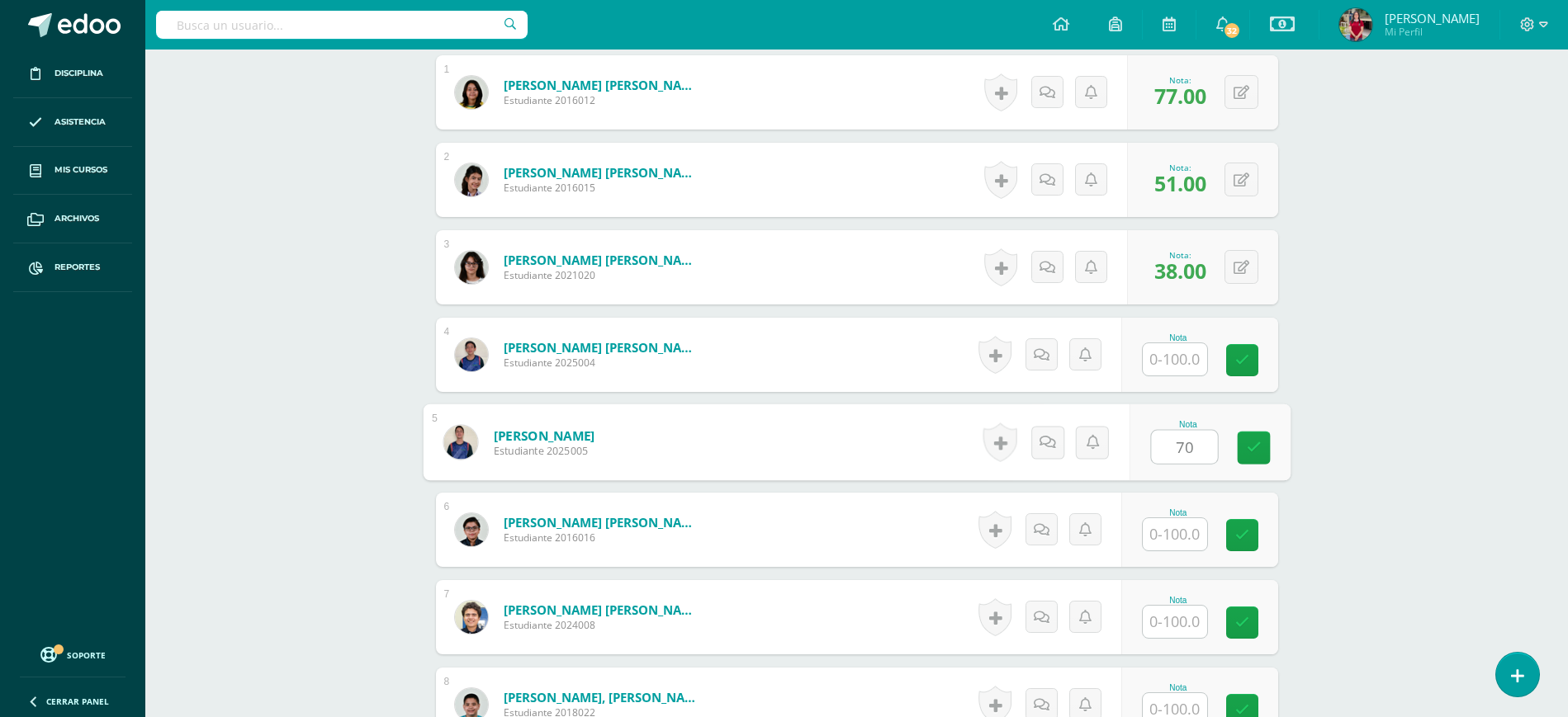
type input "70"
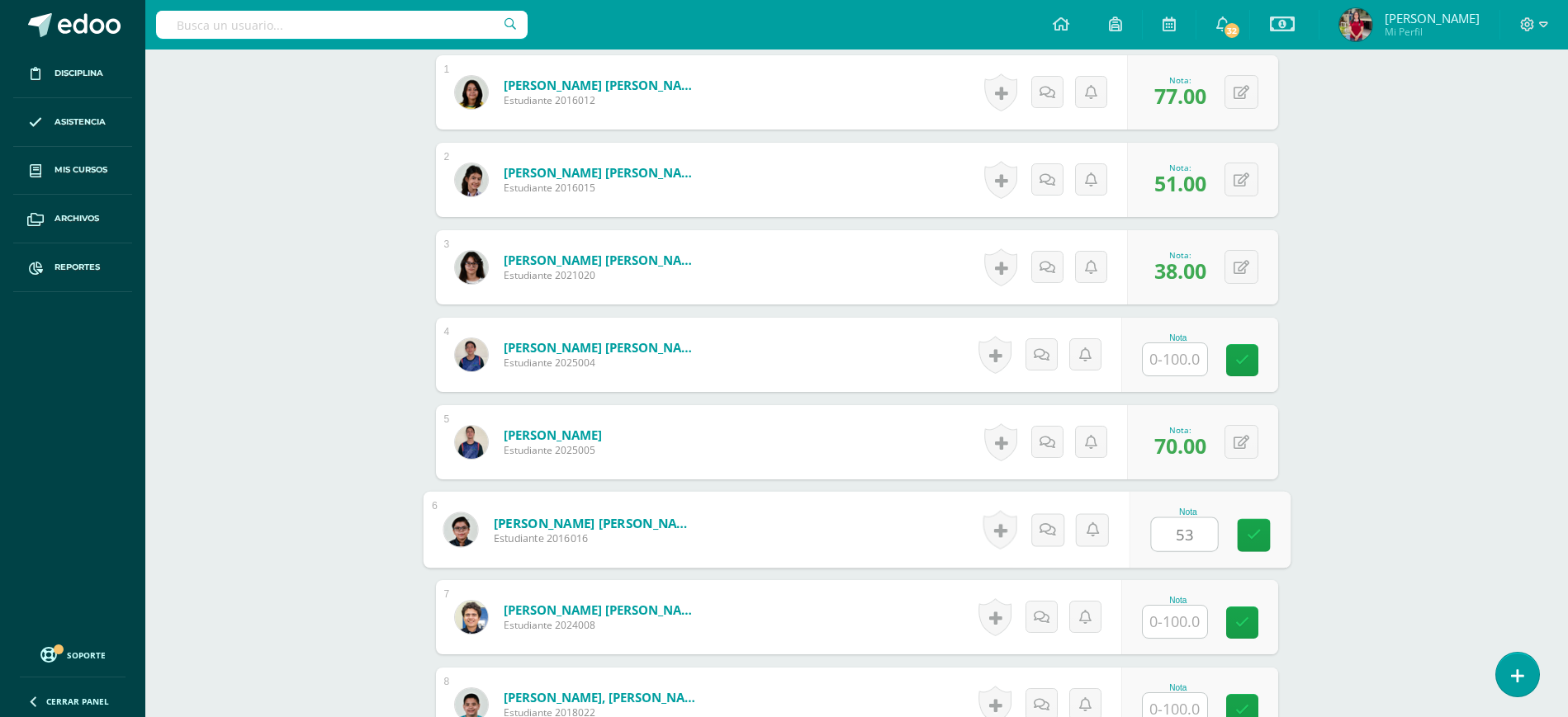
type input "53"
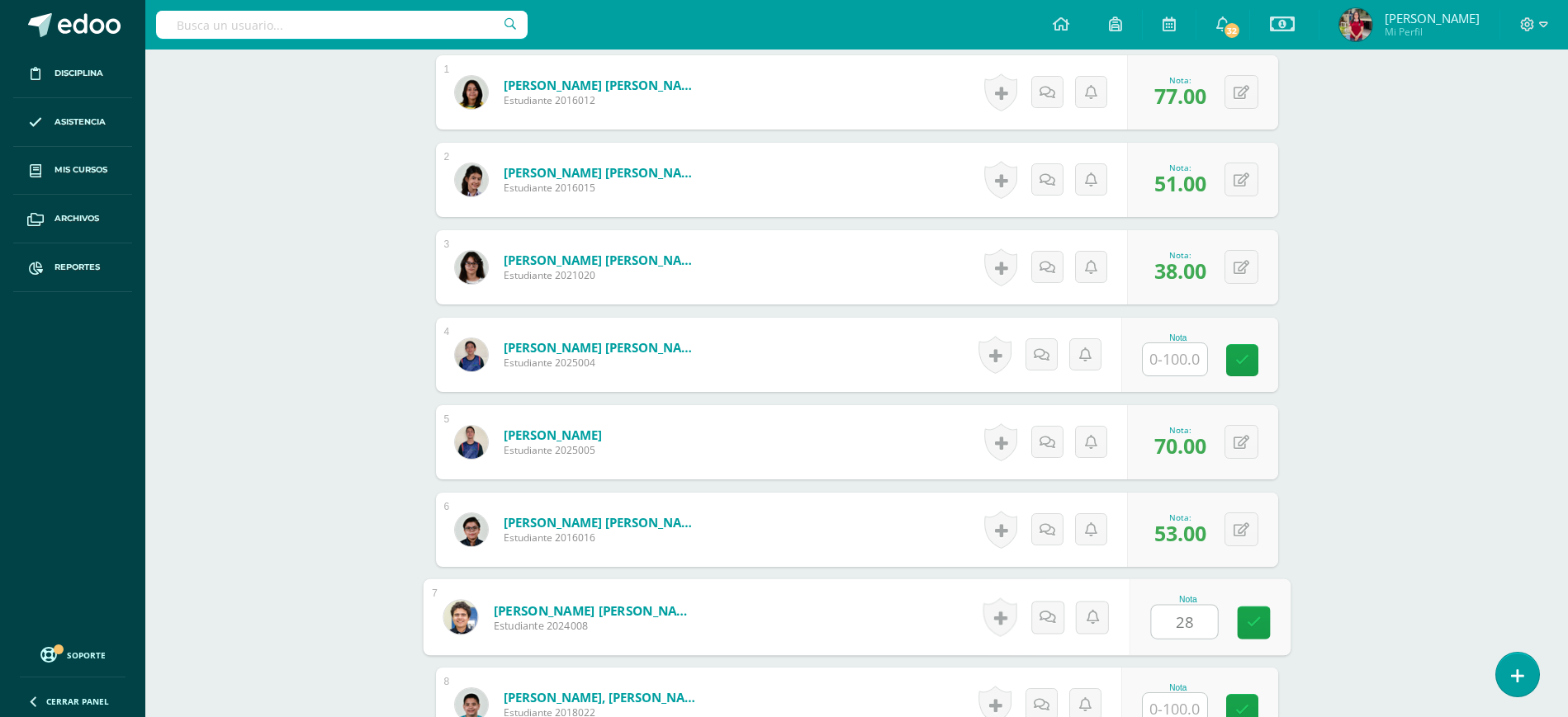
type input "28"
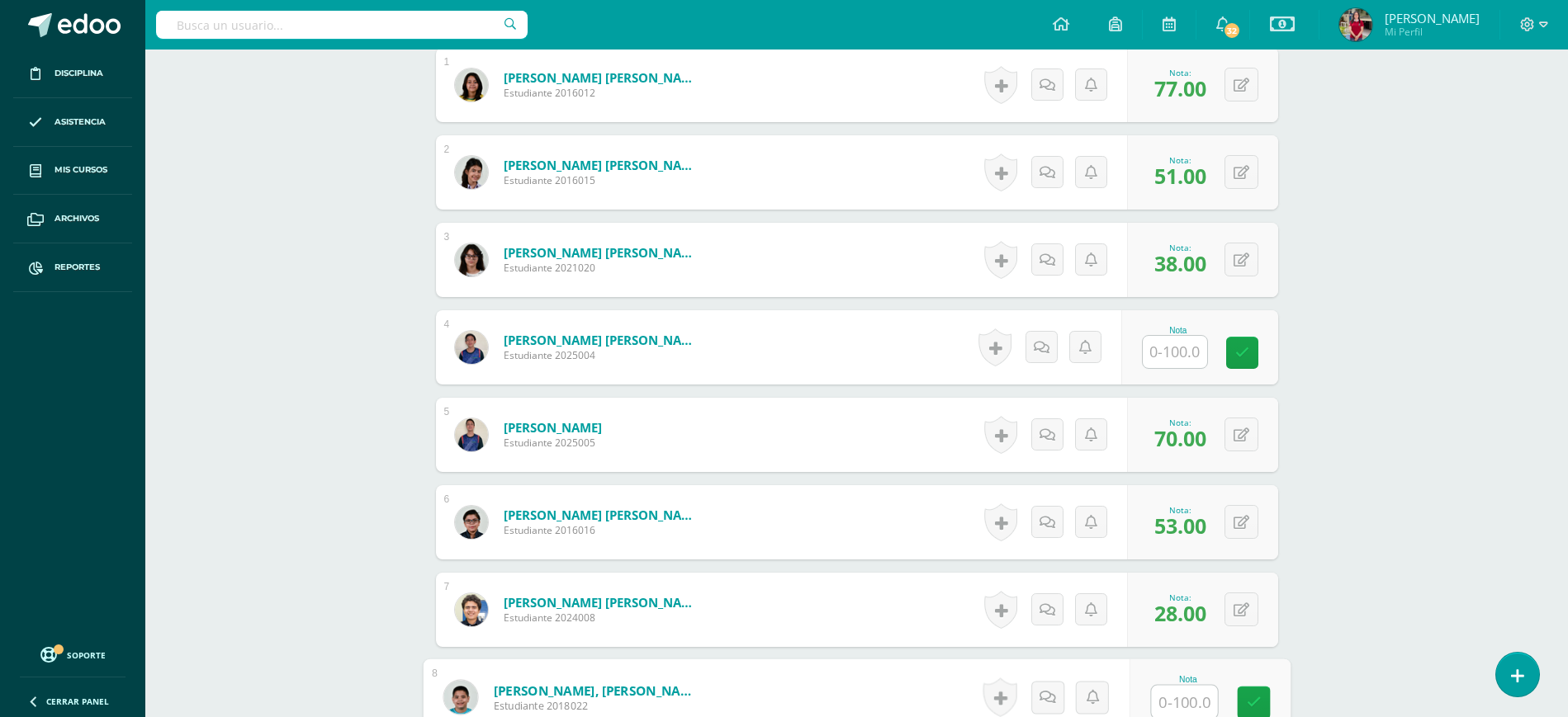
scroll to position [956, 0]
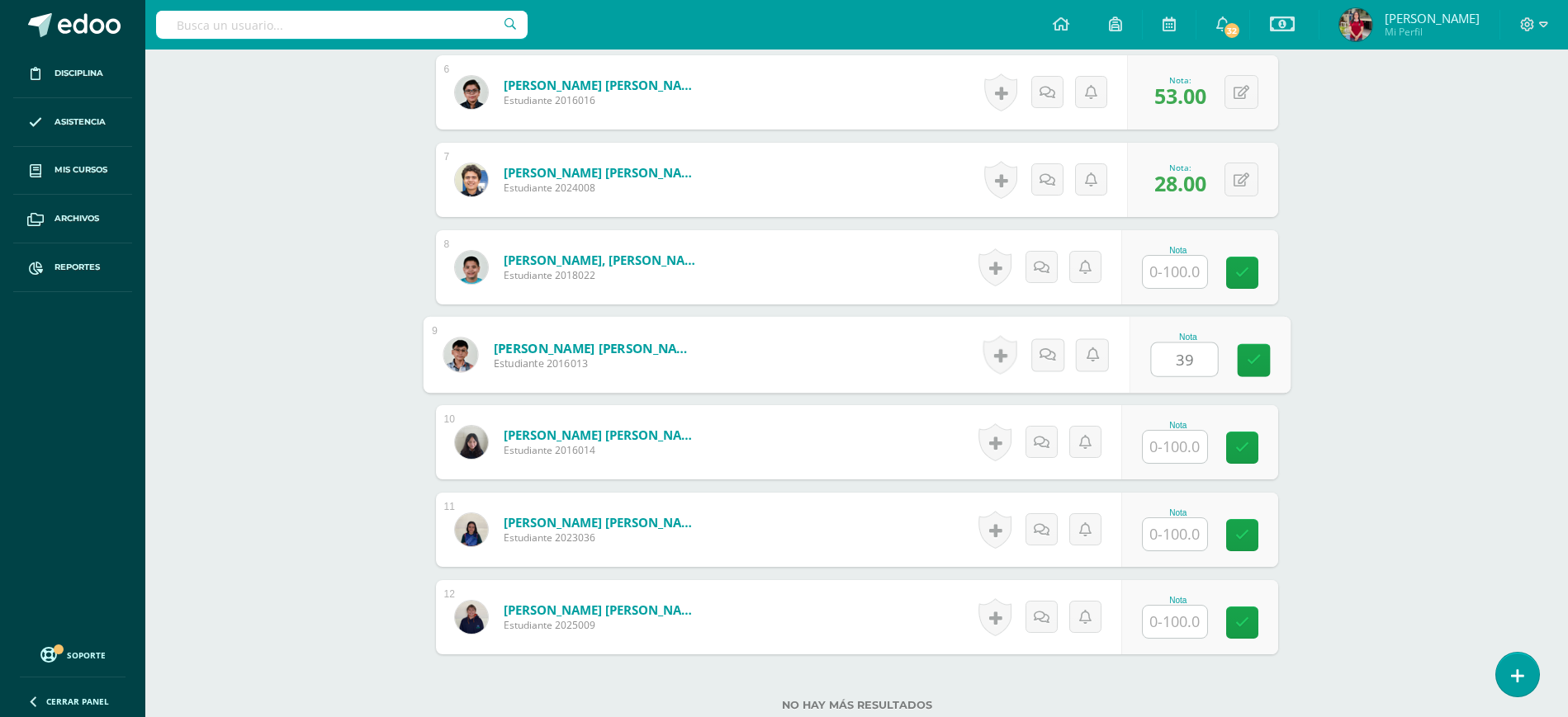
type input "39"
type input "76"
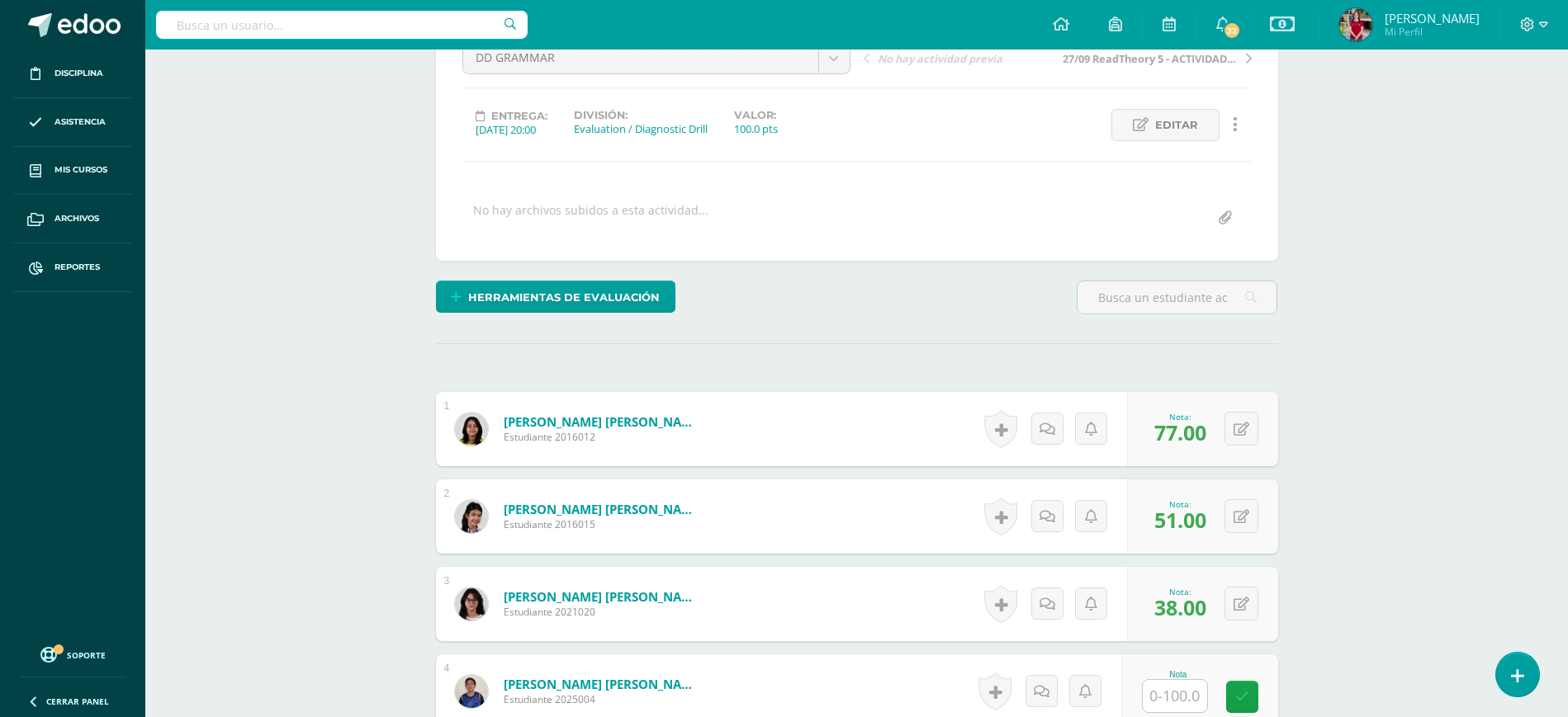
scroll to position [25, 0]
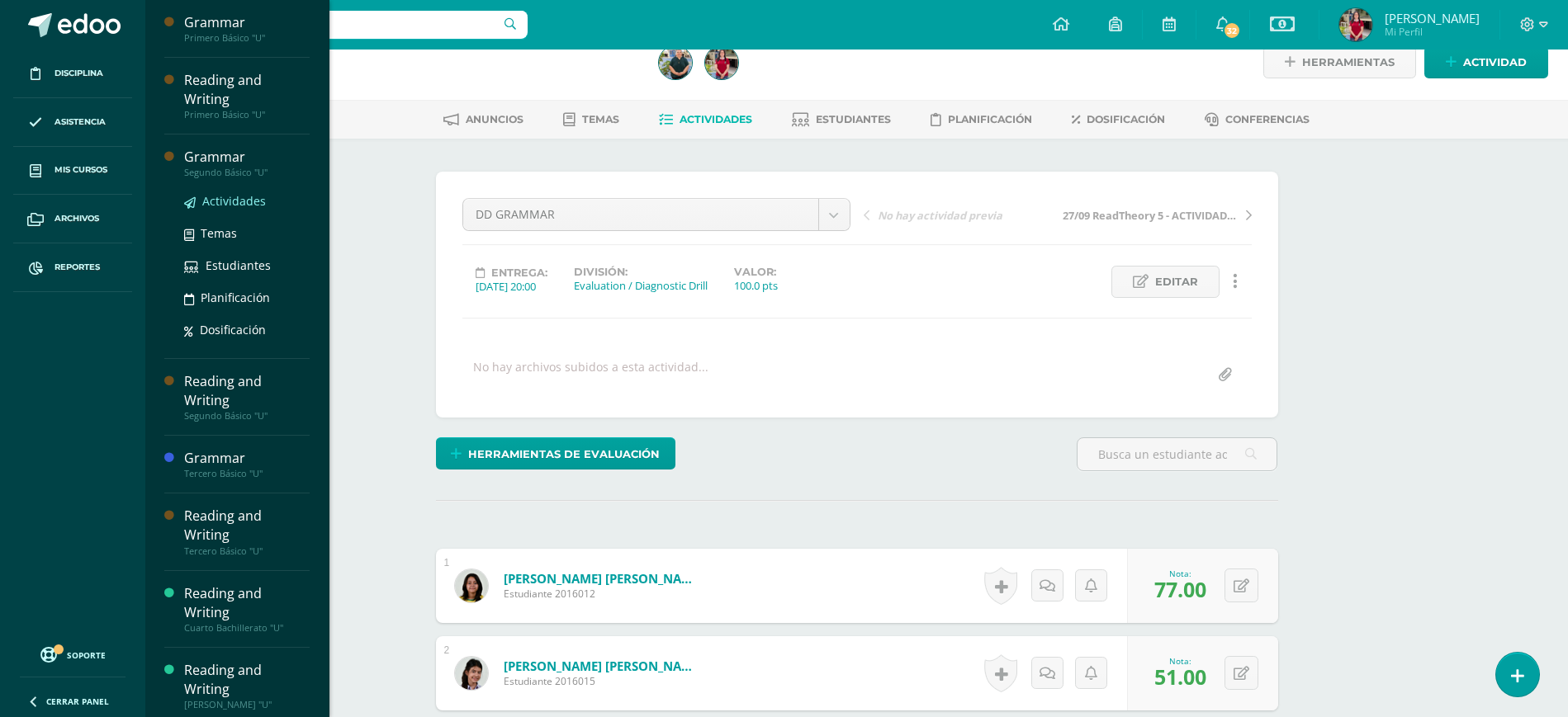
click at [240, 193] on span "Actividades" at bounding box center [233, 201] width 64 height 16
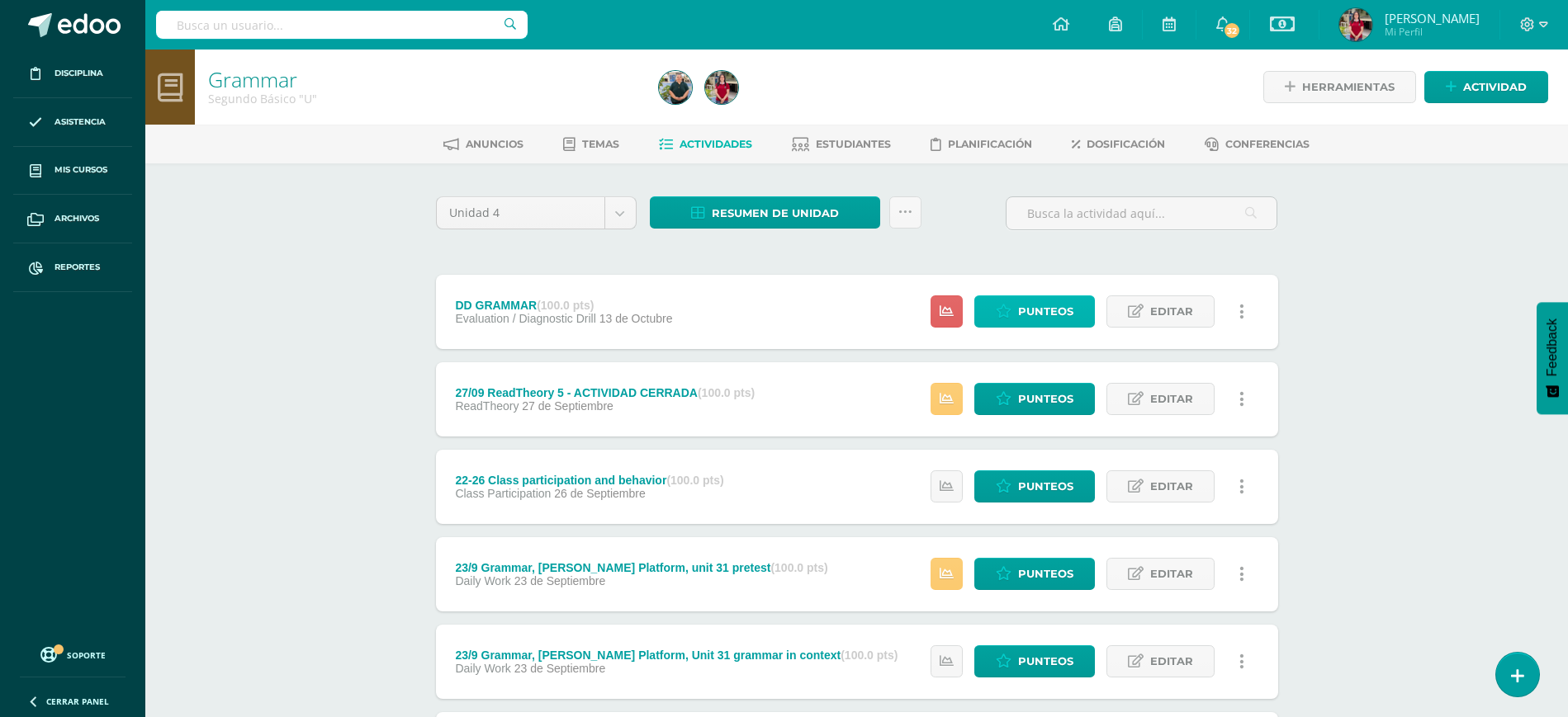
click at [1003, 311] on icon at bounding box center [1004, 311] width 16 height 14
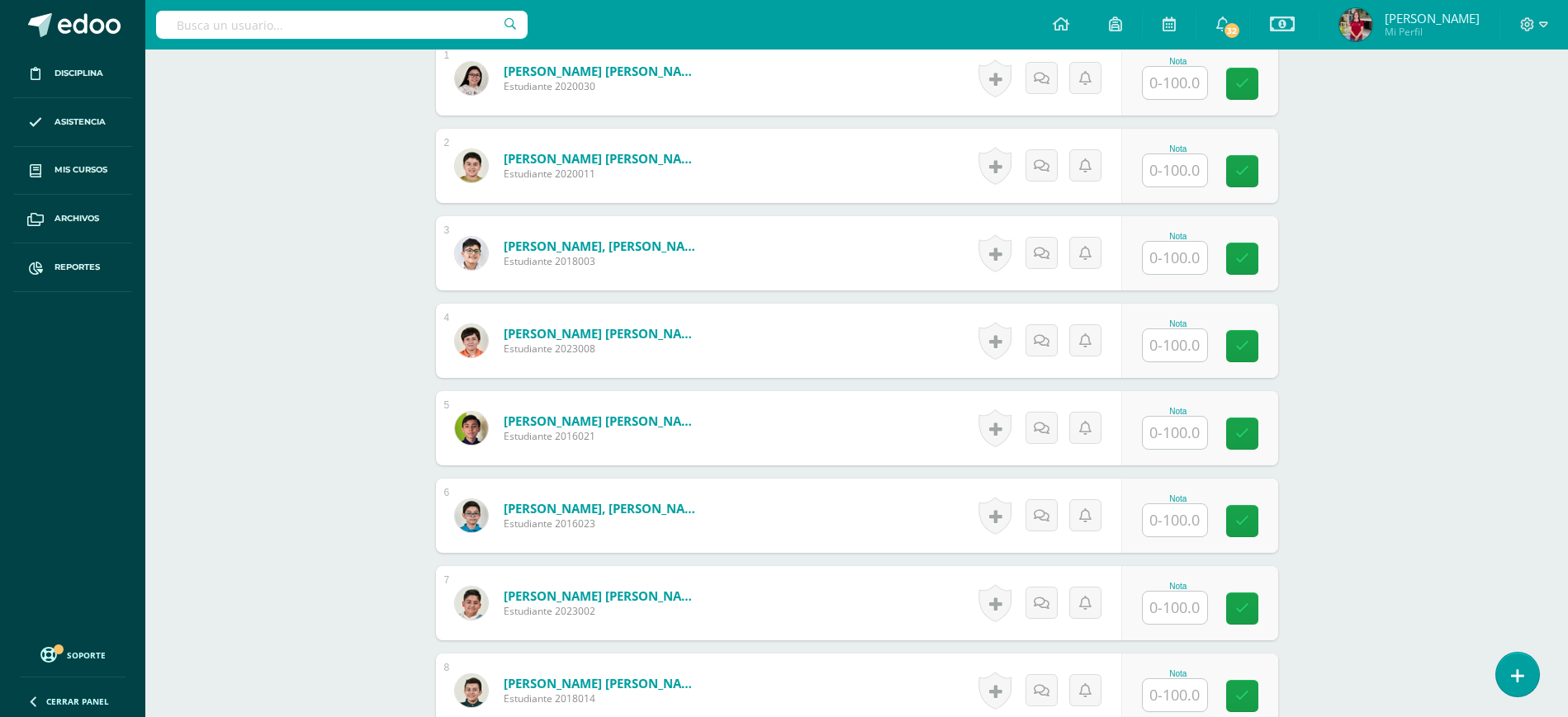
scroll to position [544, 0]
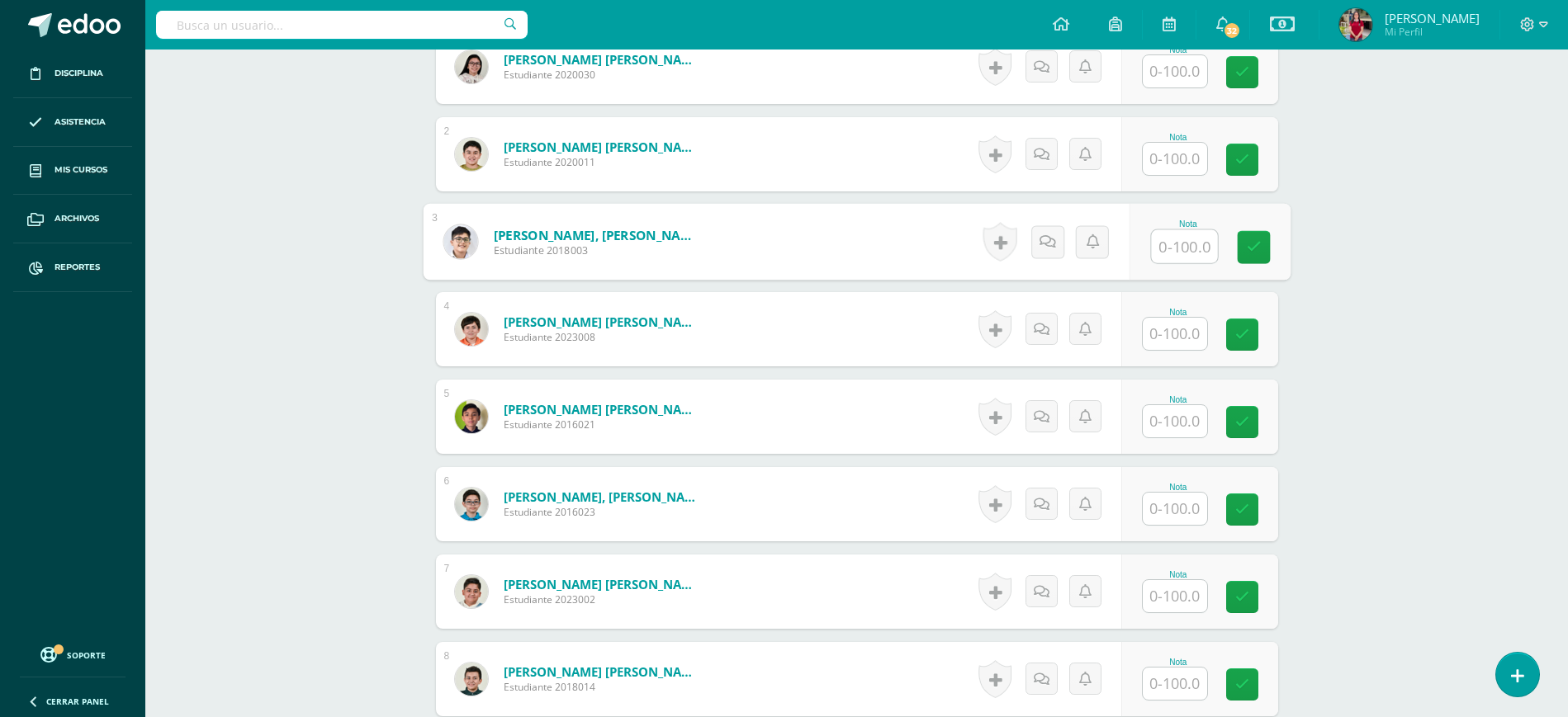
click at [1161, 248] on input "text" at bounding box center [1184, 247] width 66 height 33
type input "68"
click at [1175, 74] on input "text" at bounding box center [1184, 70] width 66 height 33
type input "64"
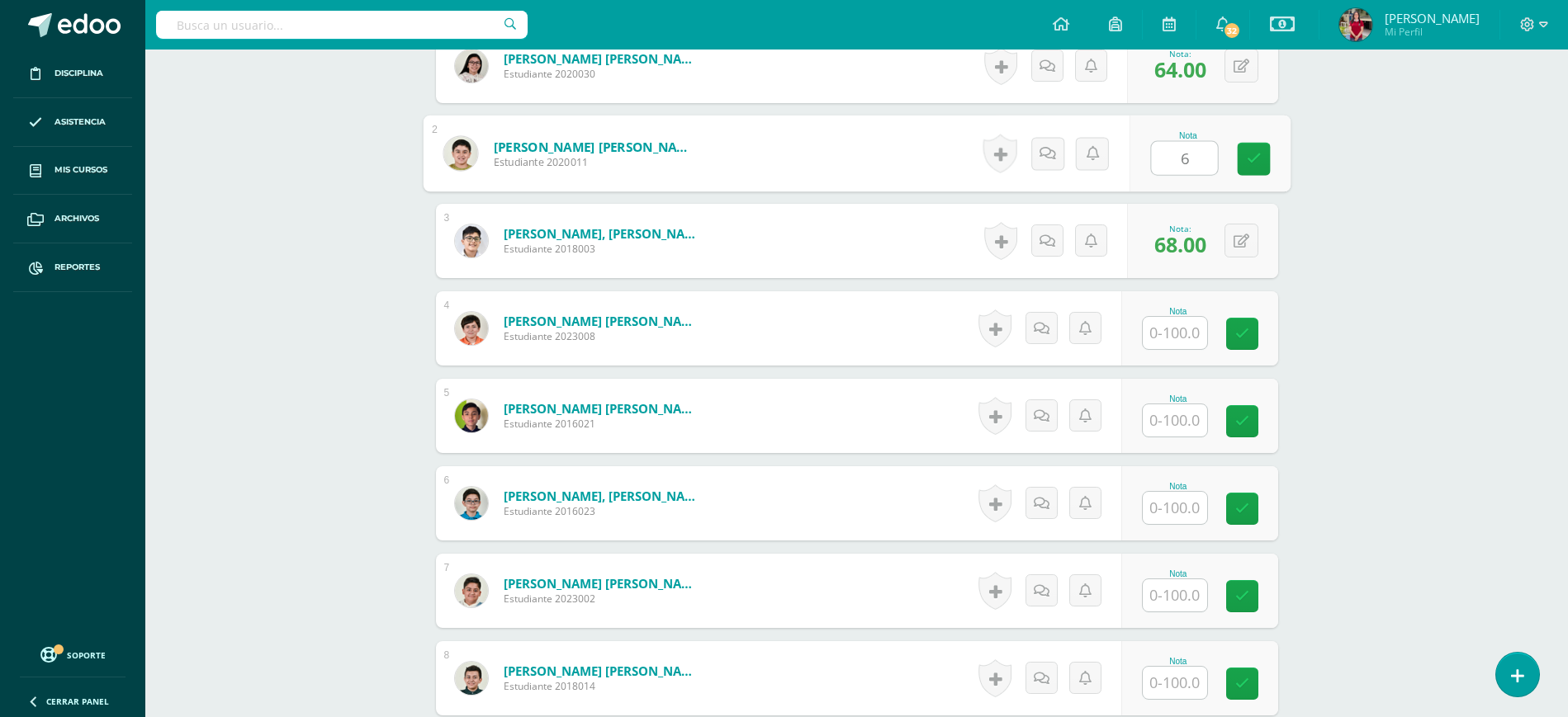
type input "66"
click at [1174, 328] on input "text" at bounding box center [1175, 333] width 65 height 32
click at [1175, 422] on input "text" at bounding box center [1175, 421] width 65 height 32
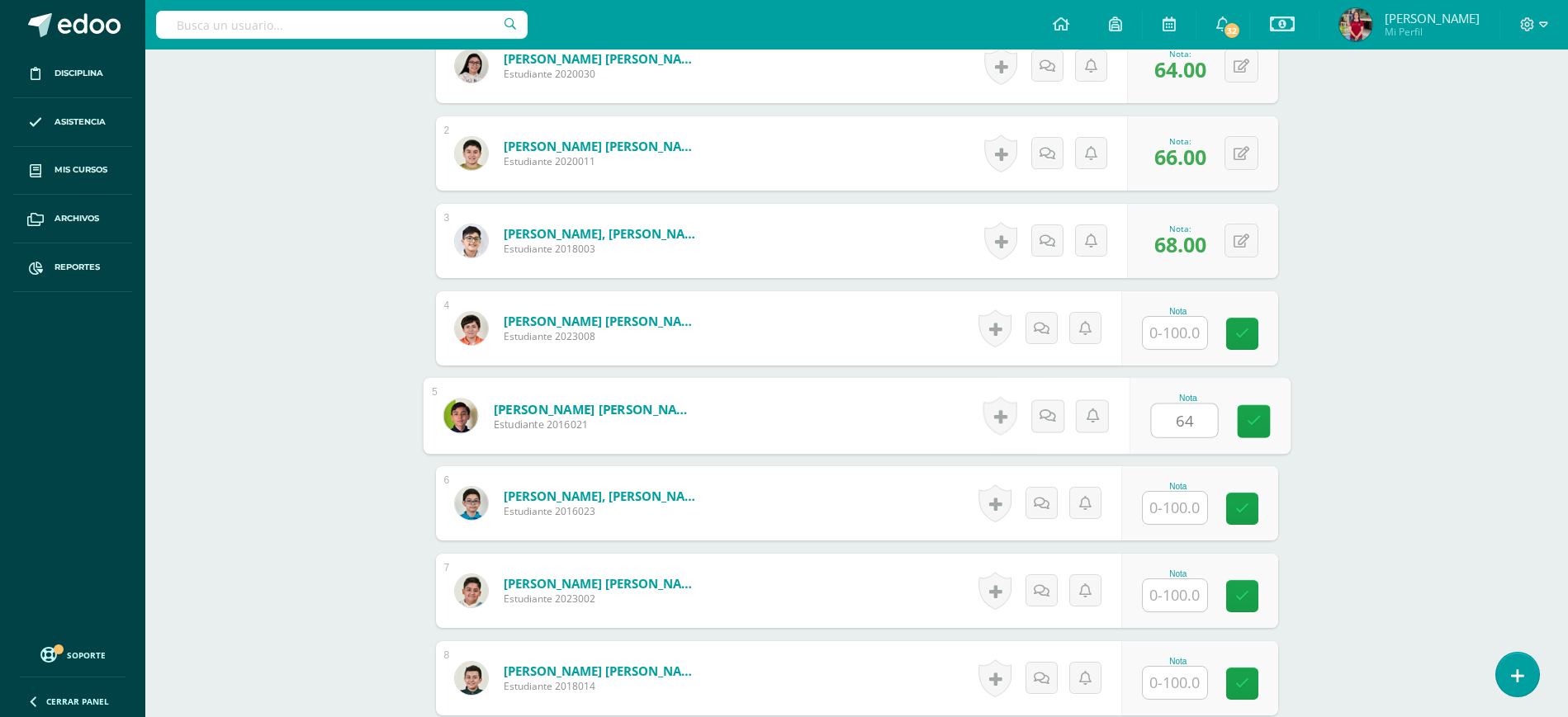
type input "64"
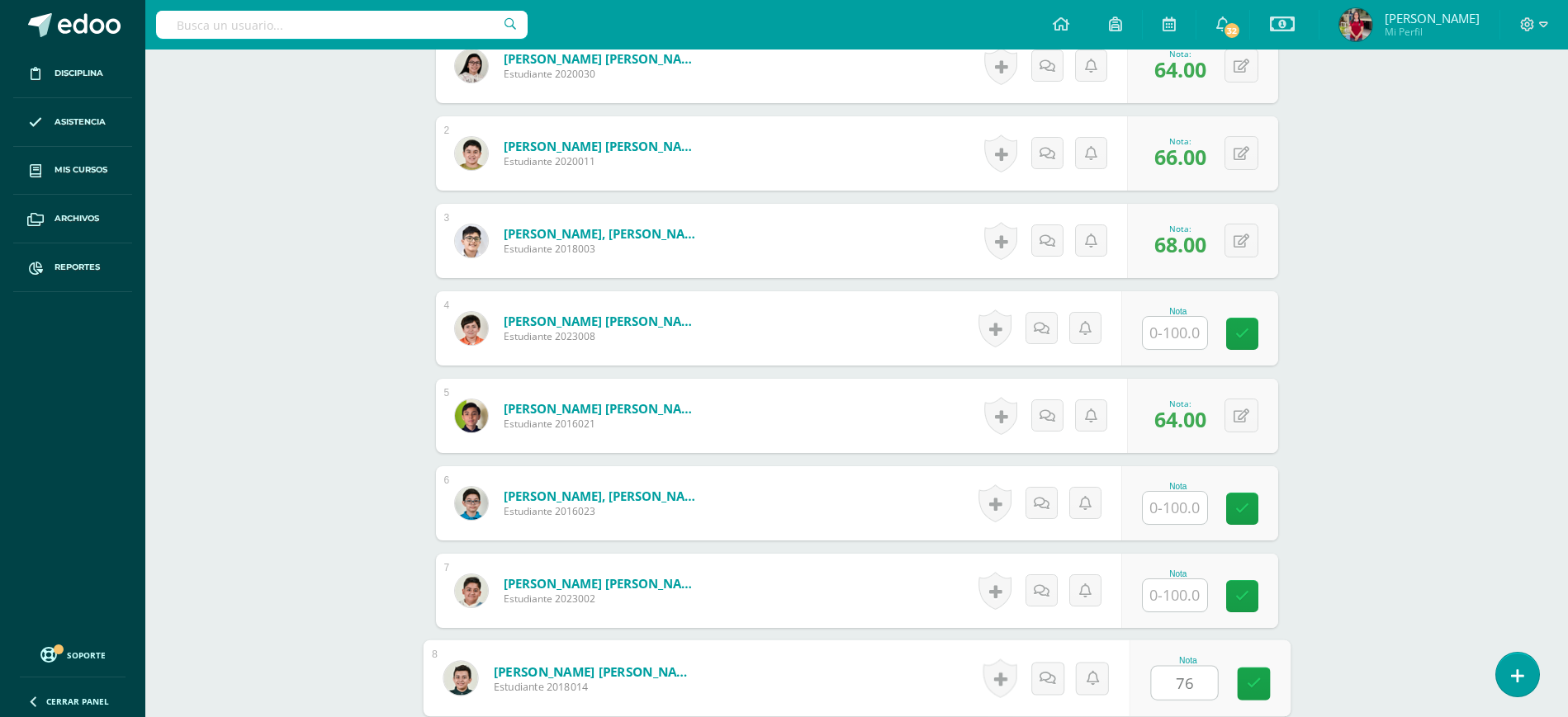
type input "76"
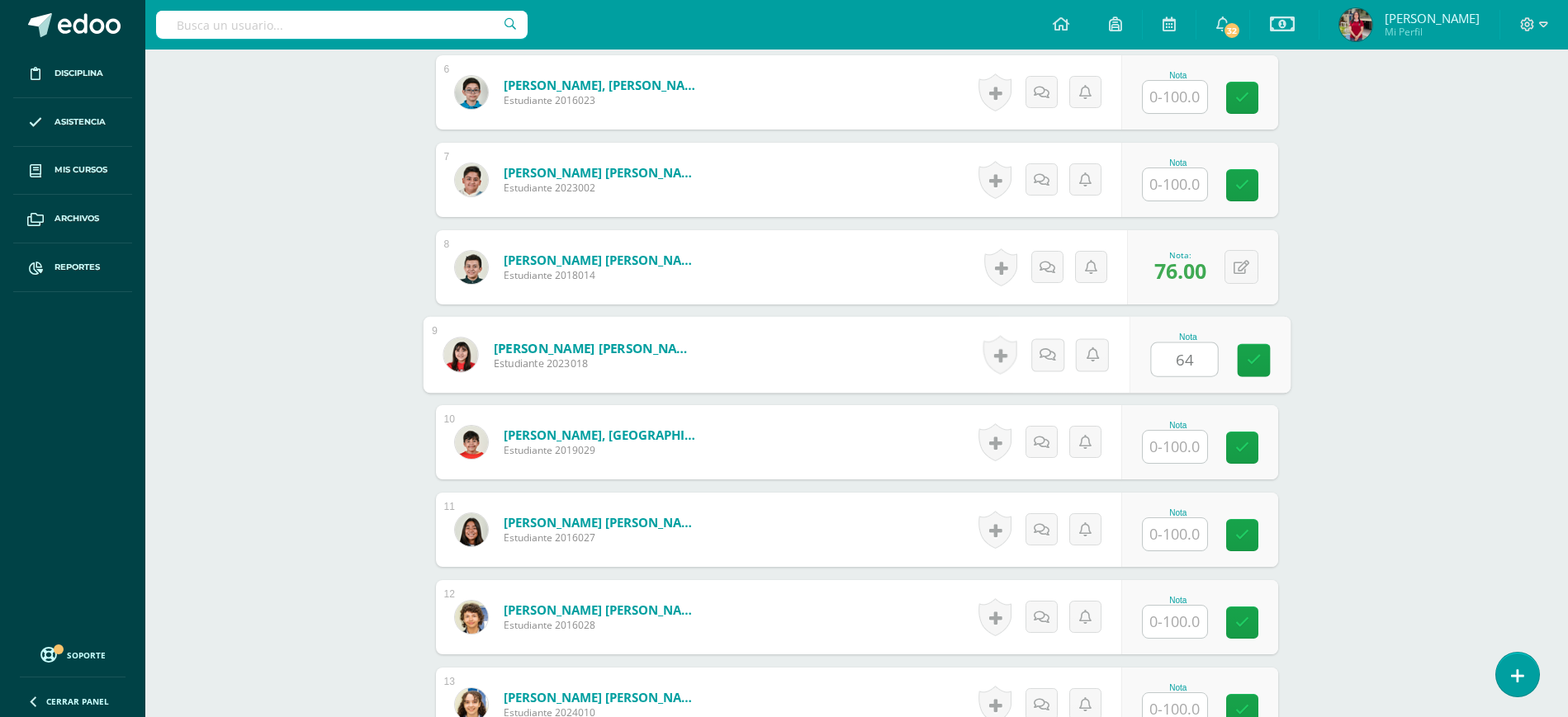
type input "64"
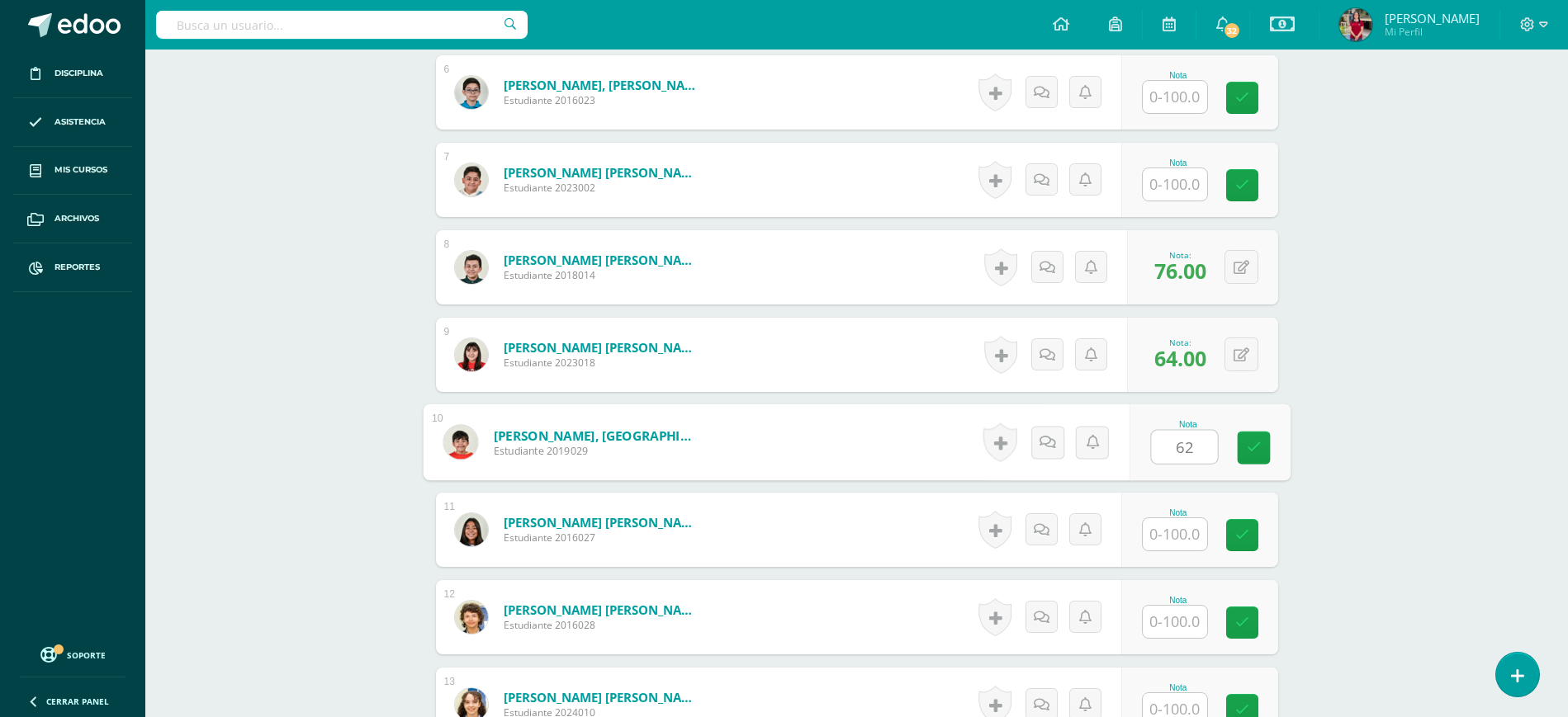
type input "62"
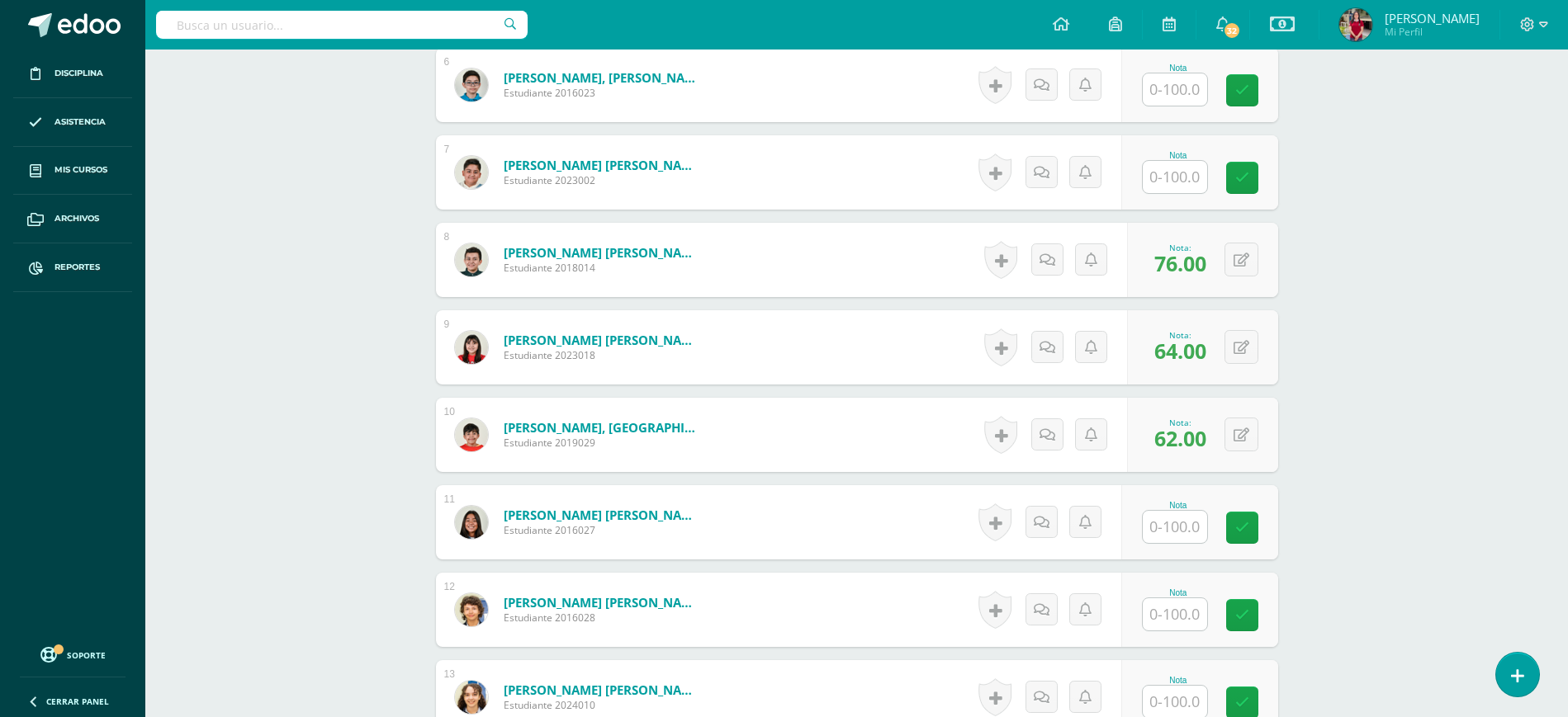
scroll to position [1345, 0]
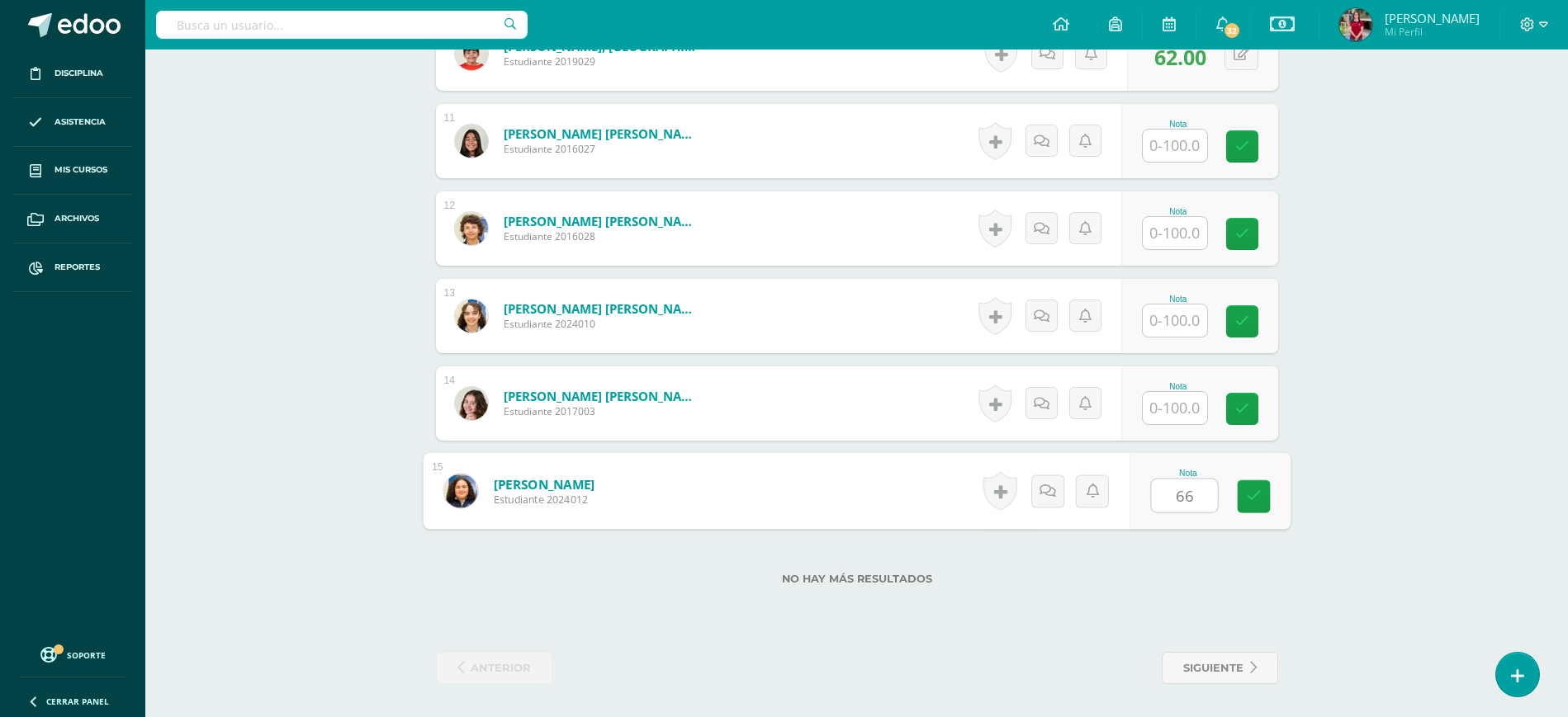
type input "66"
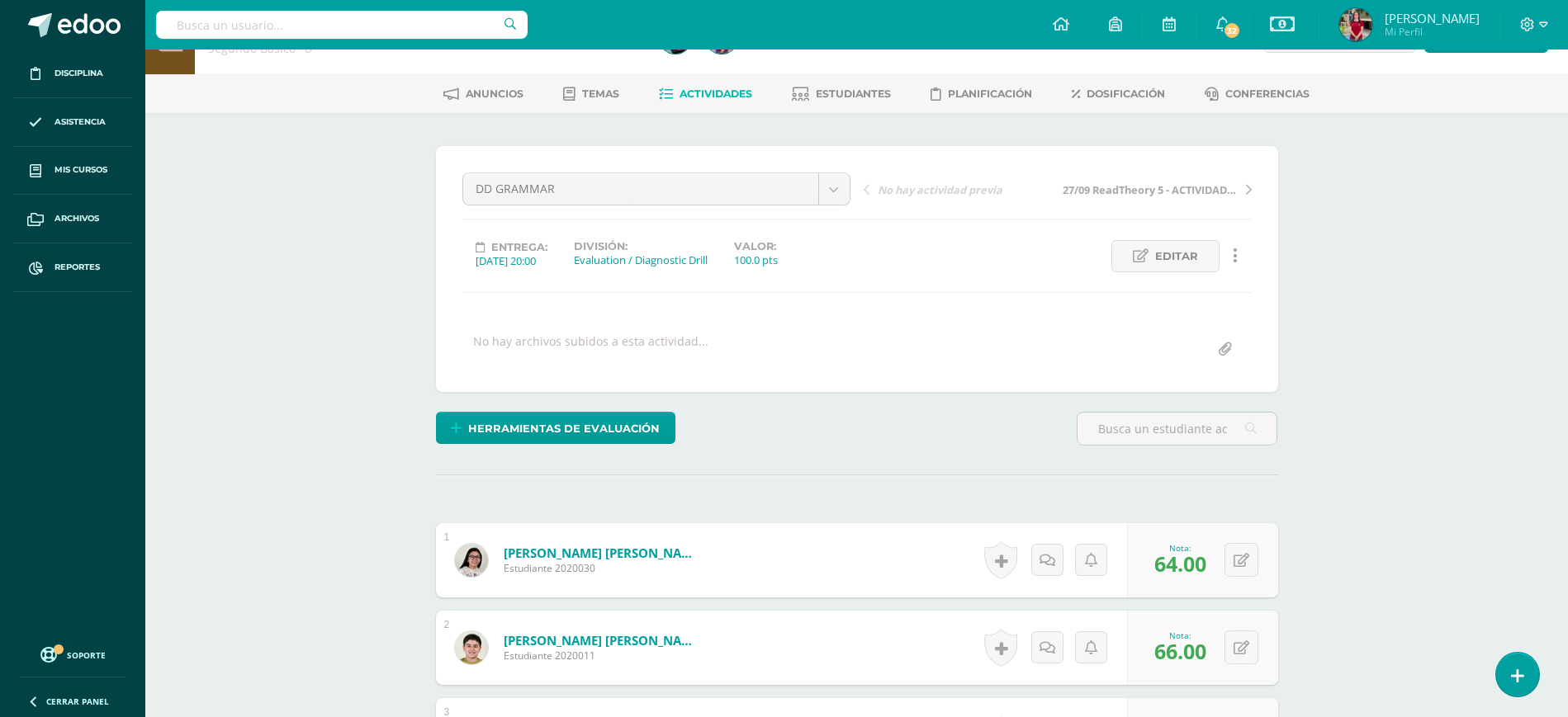
scroll to position [0, 0]
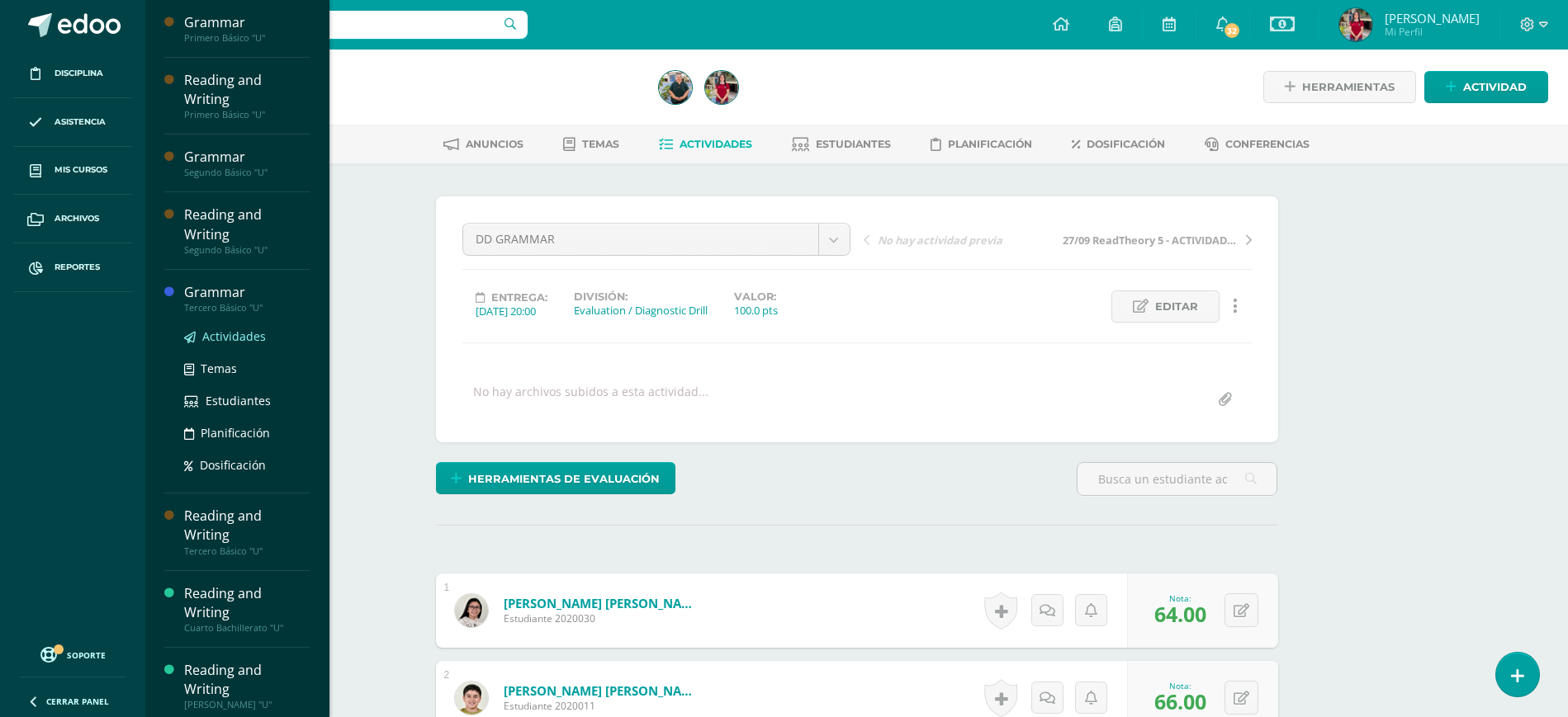
click at [224, 328] on span "Actividades" at bounding box center [233, 336] width 64 height 16
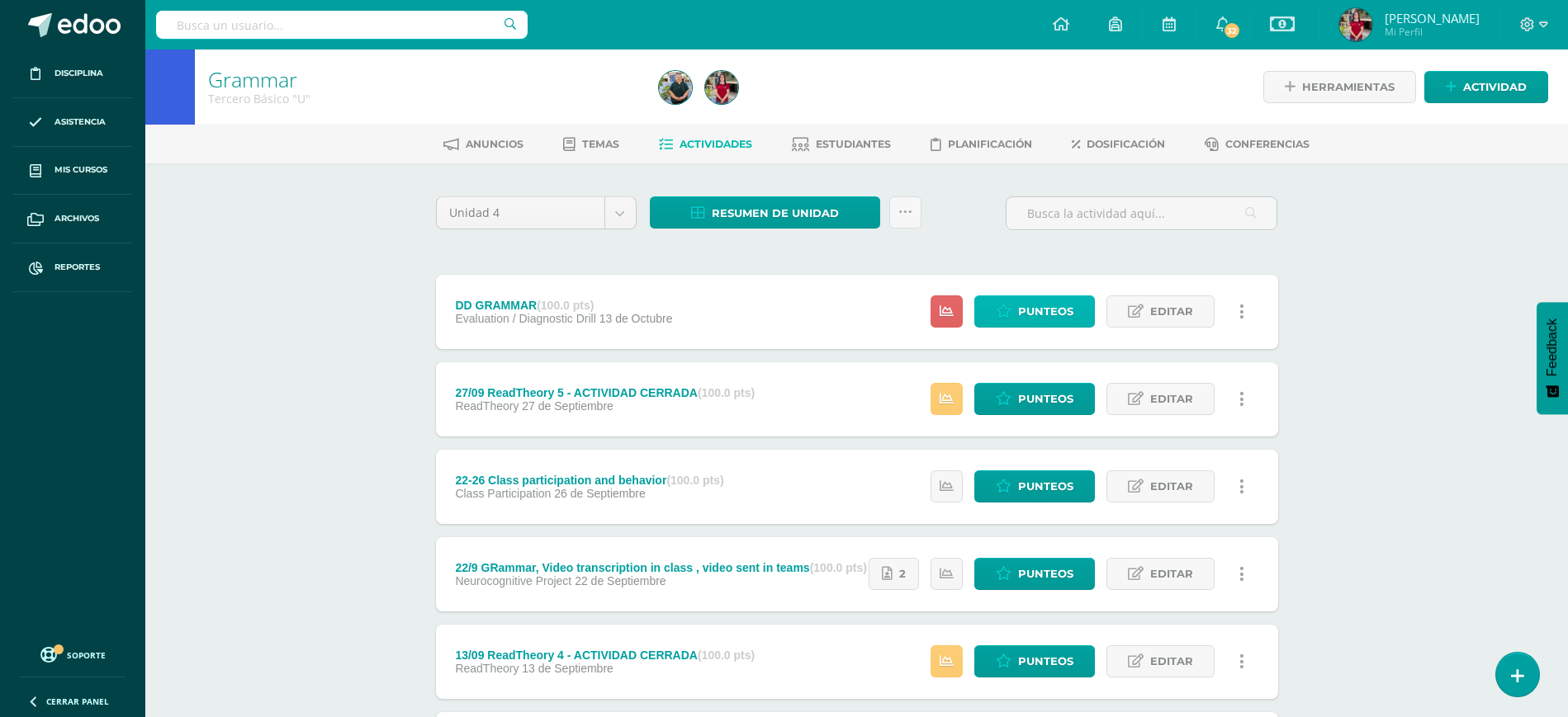
click at [1018, 306] on link "Punteos" at bounding box center [1034, 312] width 120 height 32
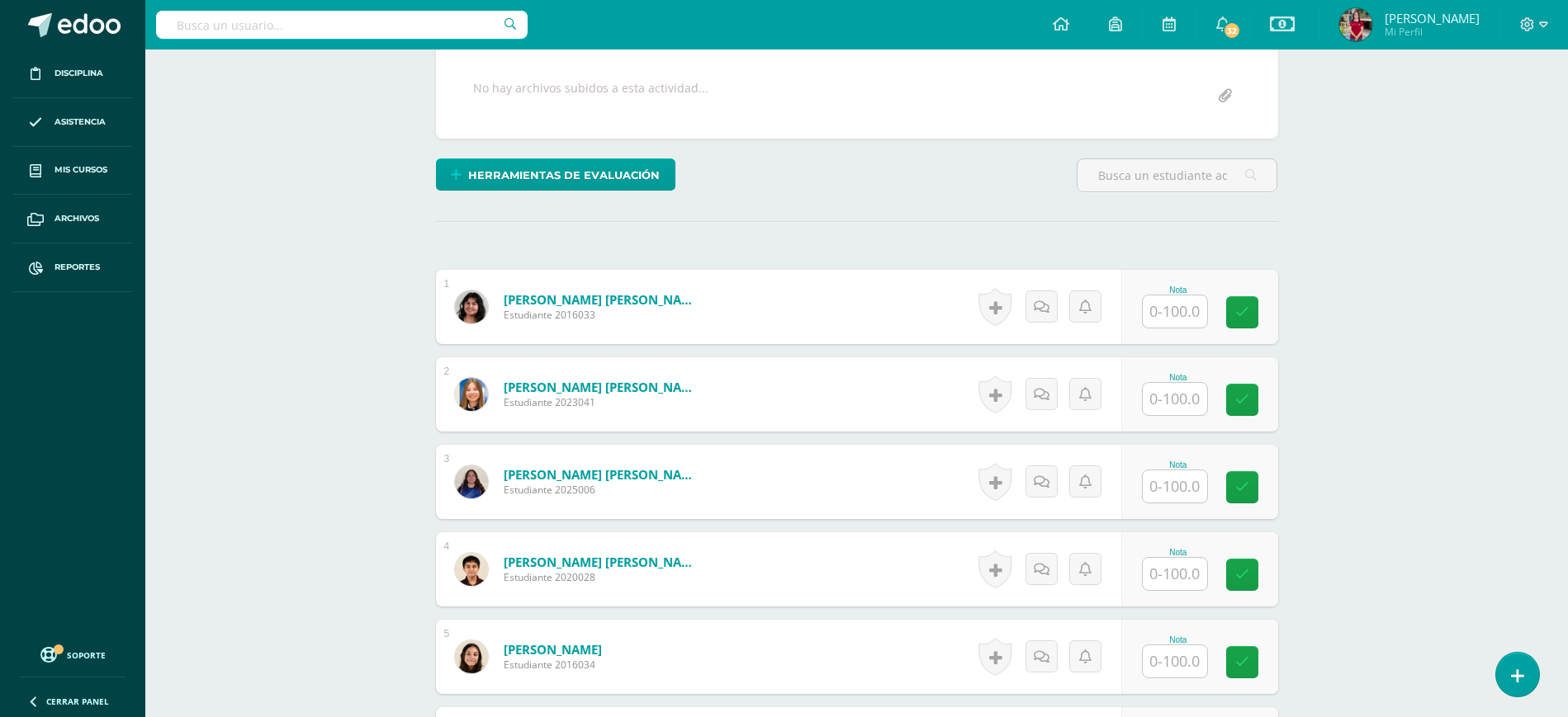
scroll to position [304, 0]
click at [1187, 373] on div "Nota" at bounding box center [1178, 377] width 73 height 9
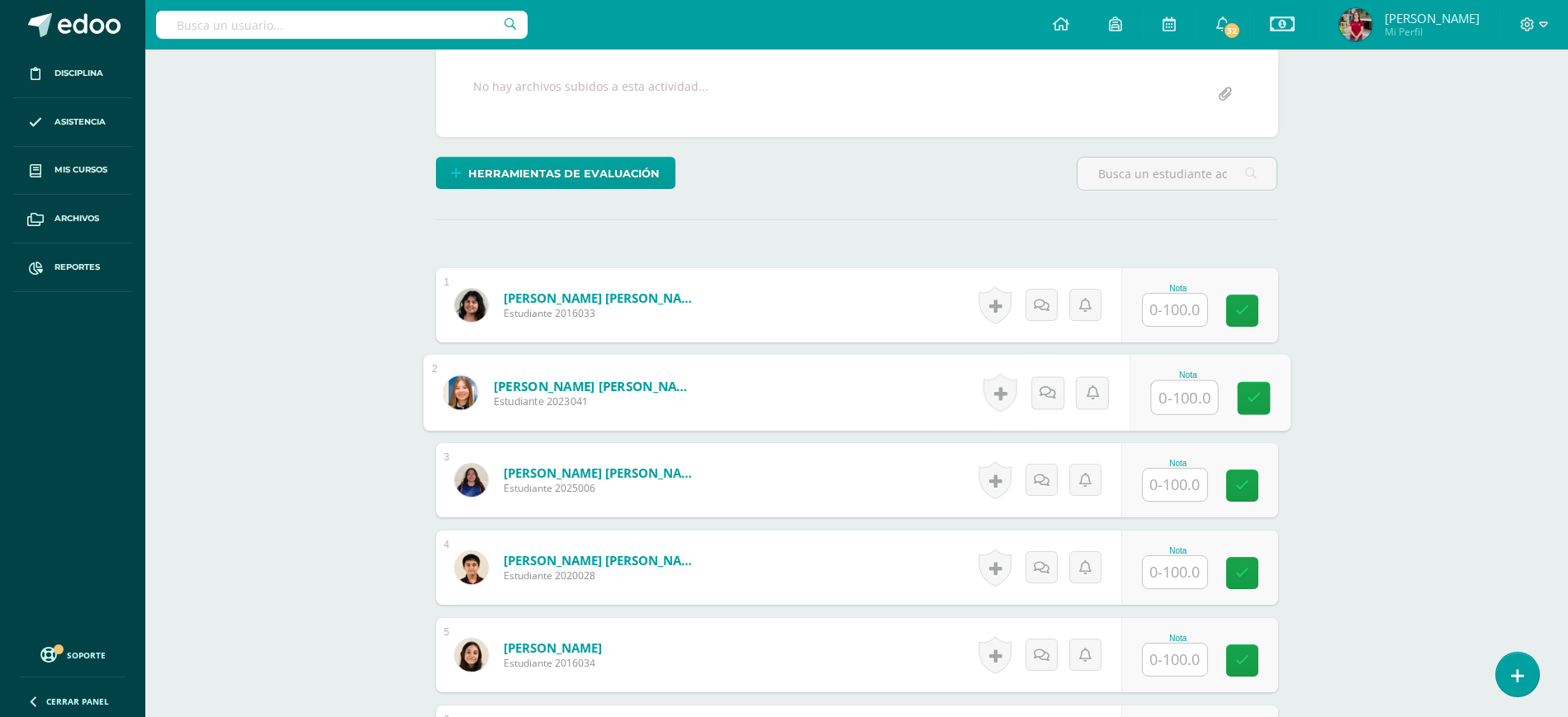
click at [1187, 391] on input "text" at bounding box center [1184, 397] width 66 height 33
type input "53"
type input "65"
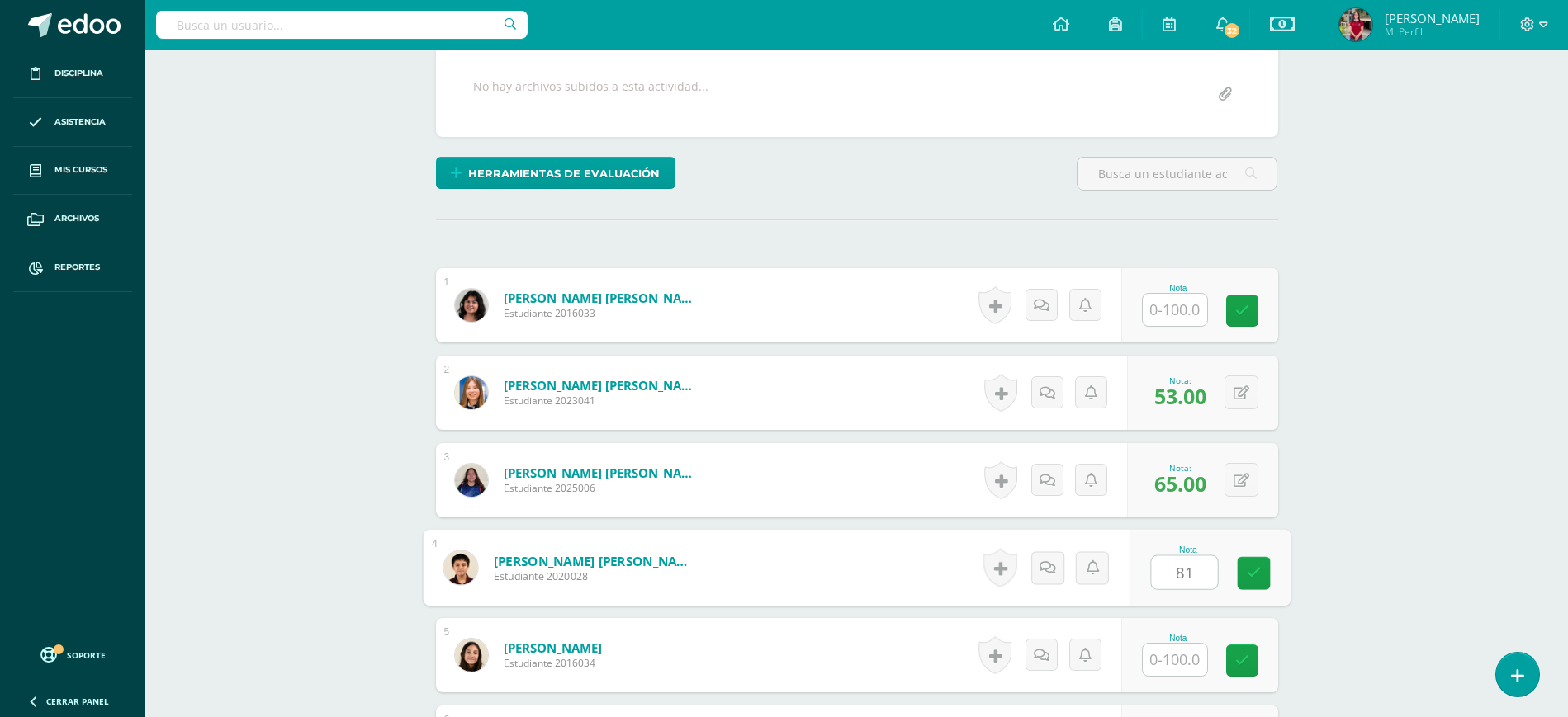
type input "81"
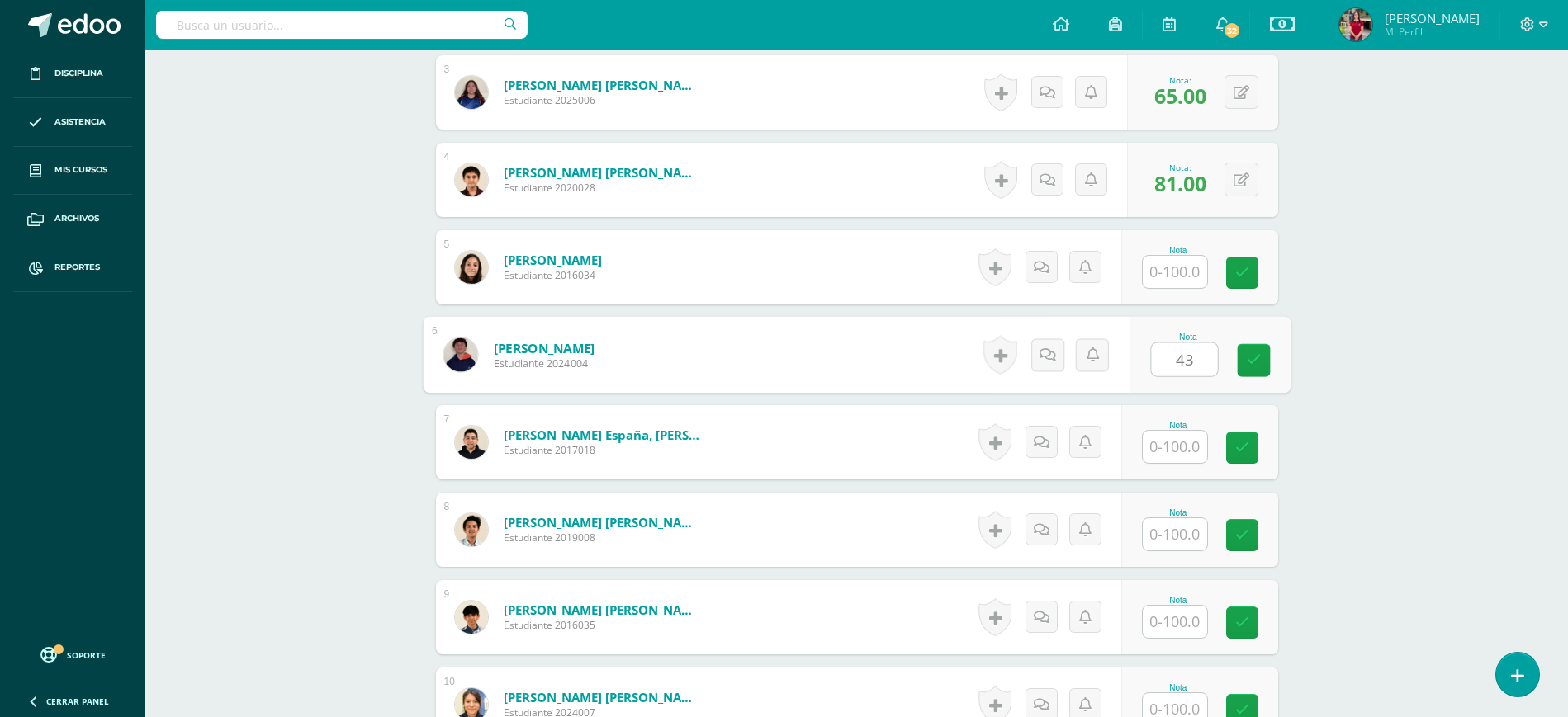
type input "43"
type input "69"
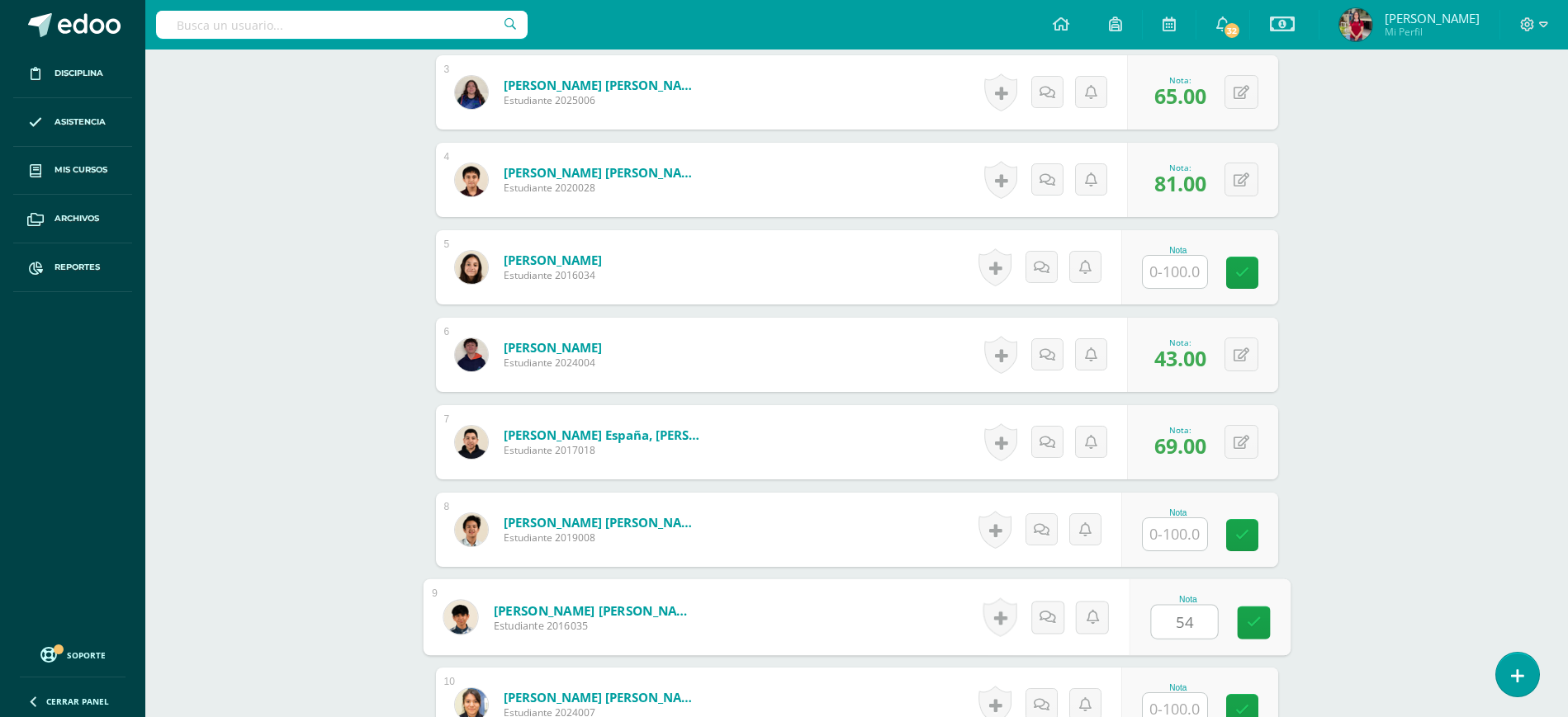
type input "54"
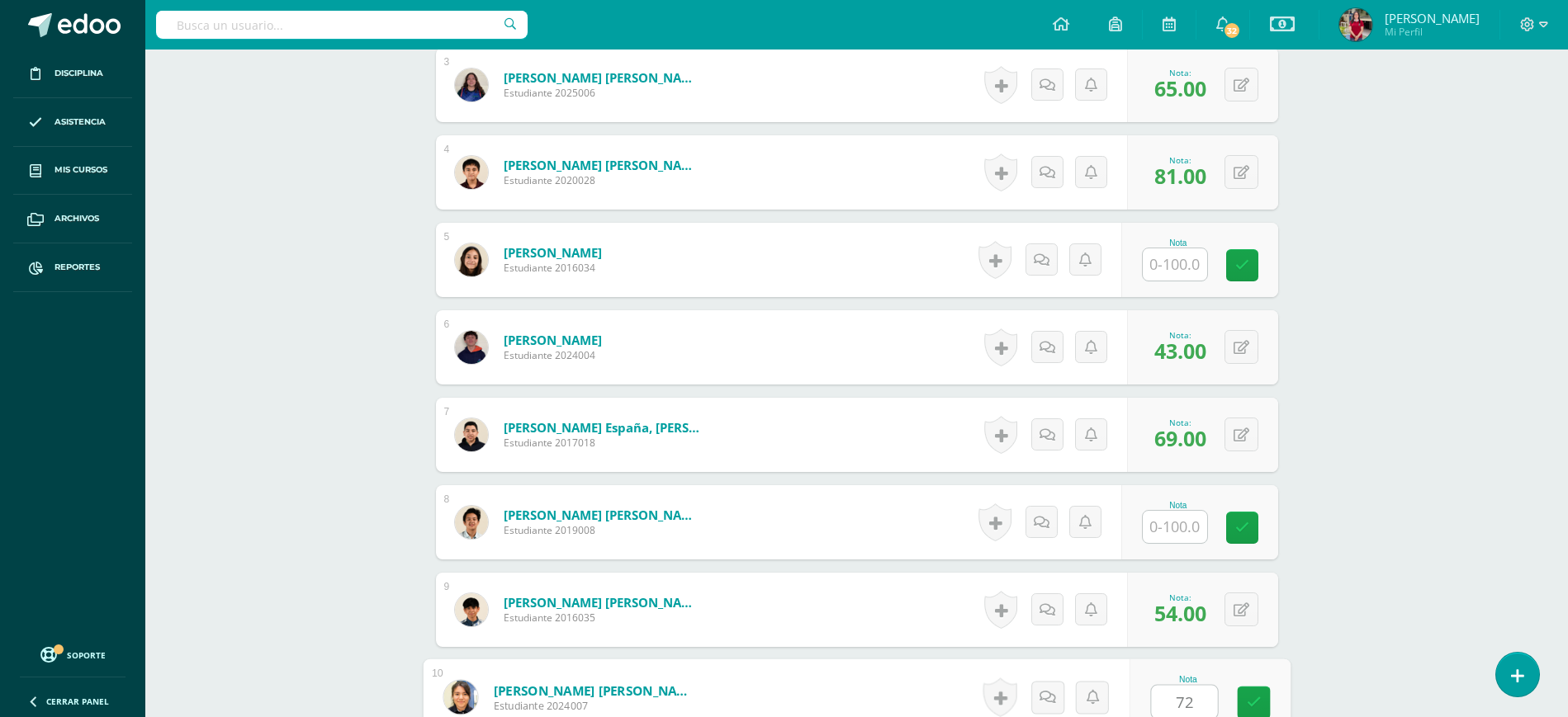
type input "72"
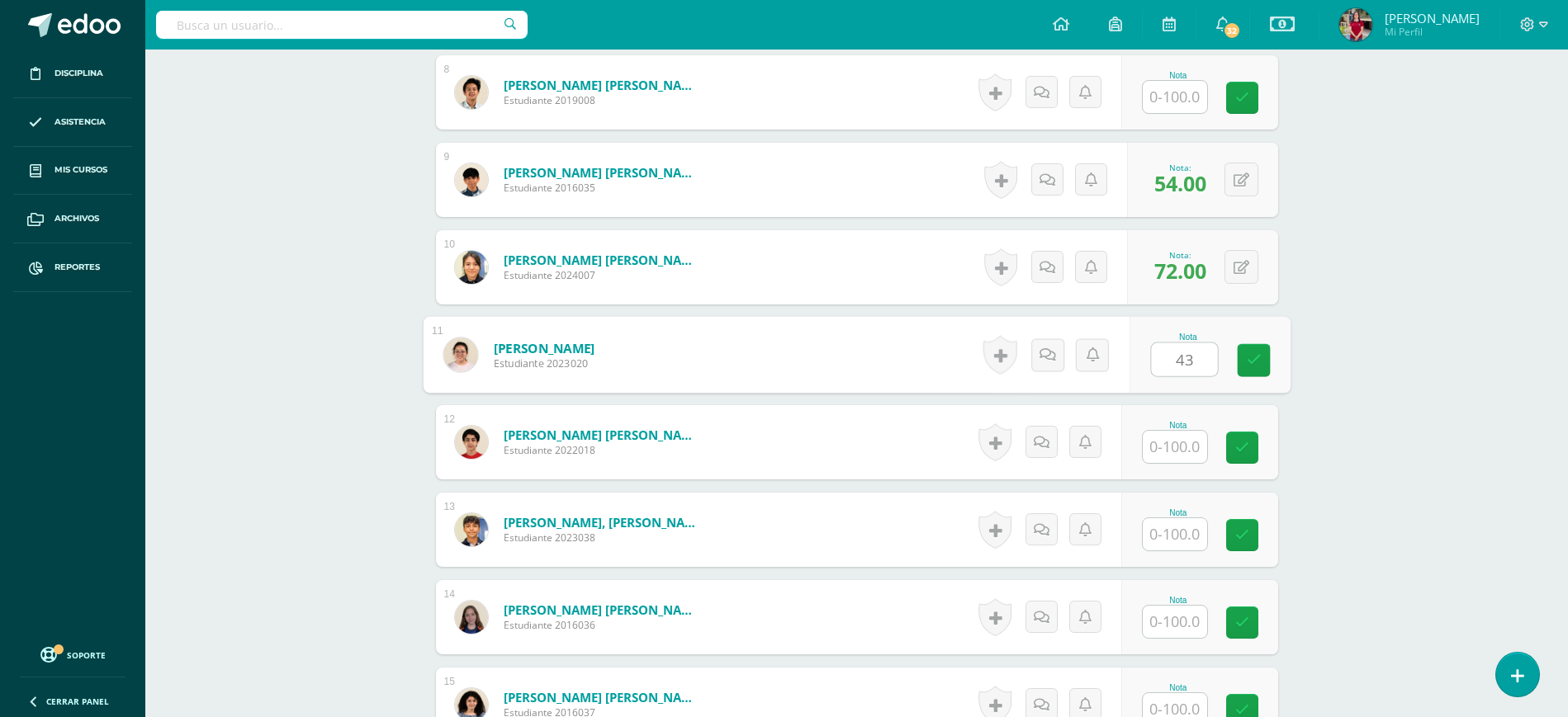
type input "43"
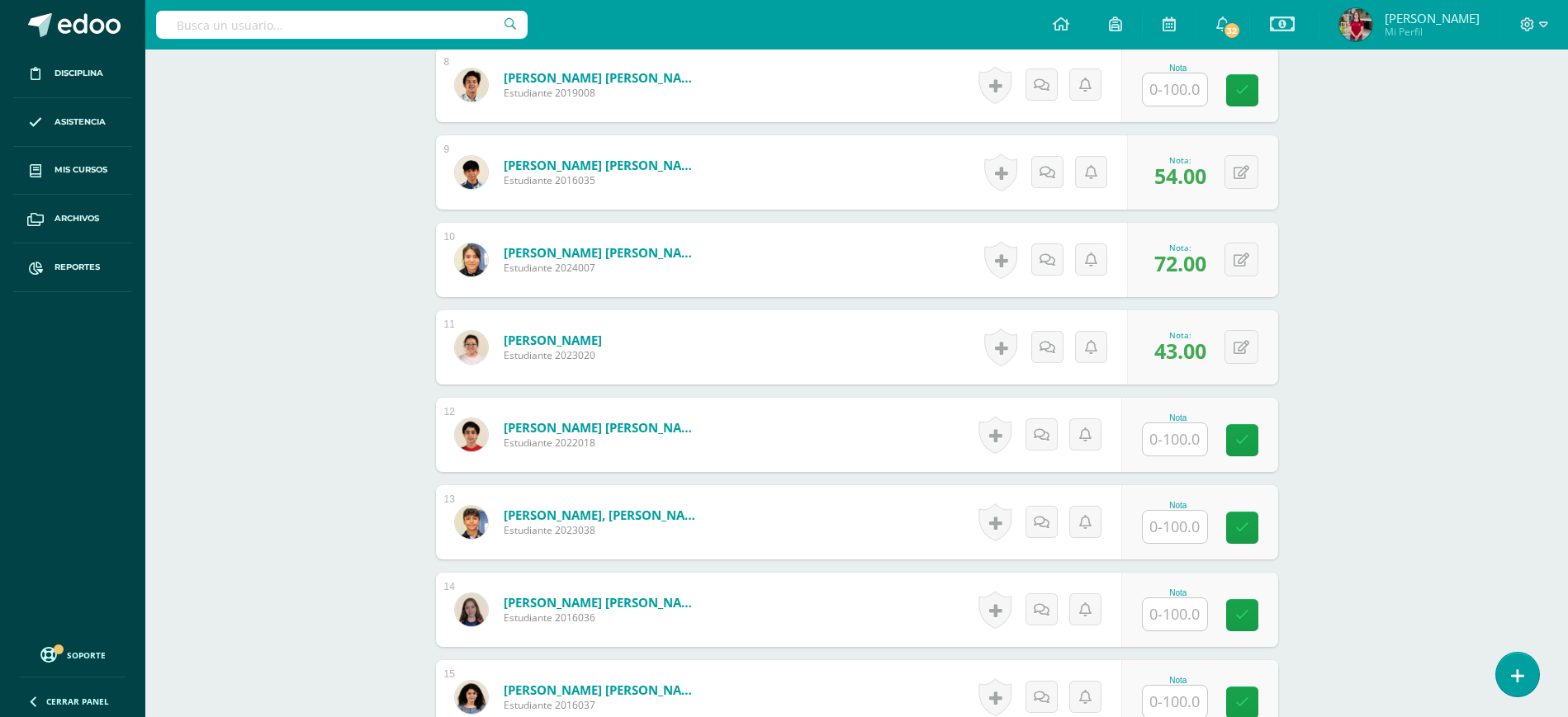
scroll to position [1519, 0]
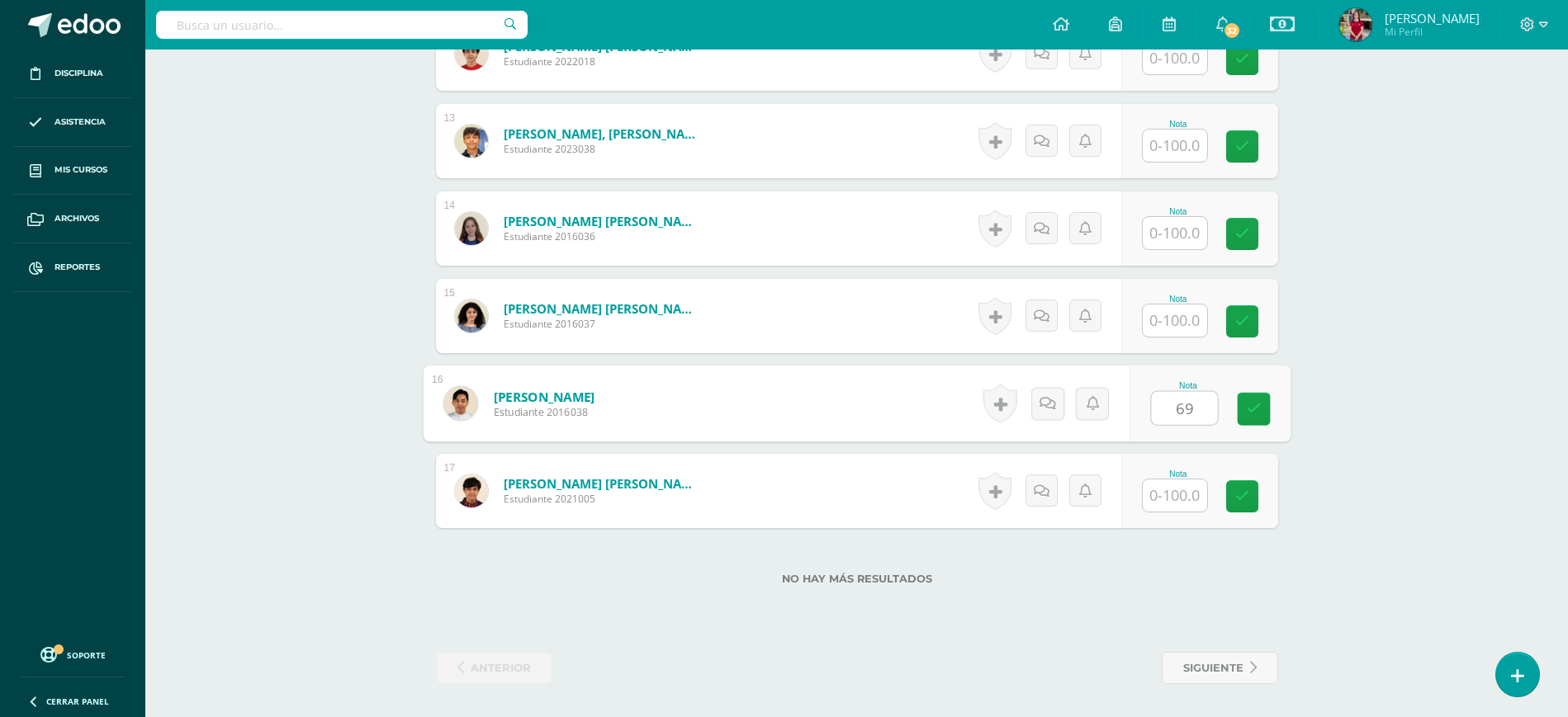
type input "69"
